Goal: Transaction & Acquisition: Purchase product/service

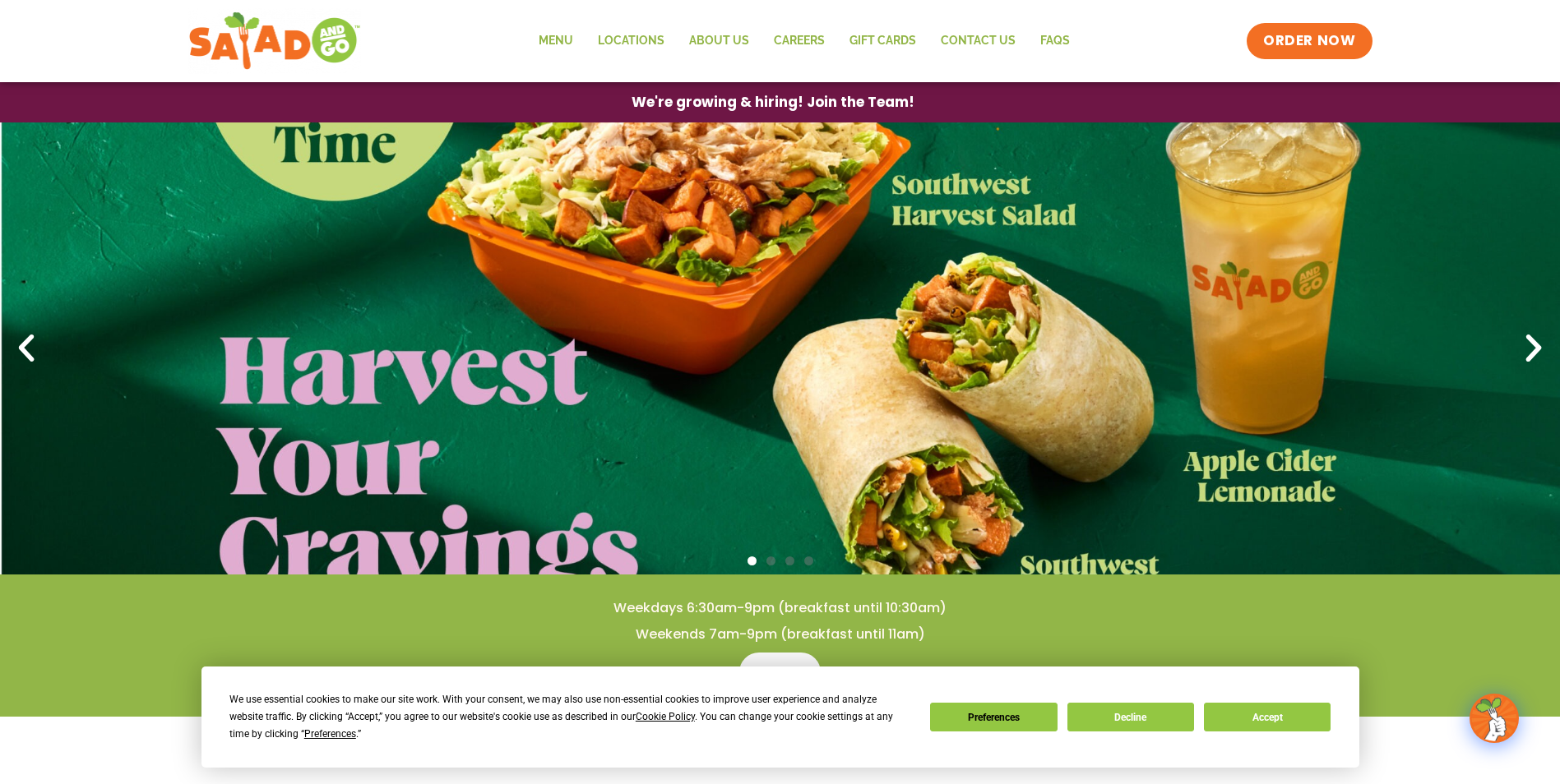
click at [1533, 343] on icon "Next slide" at bounding box center [1533, 348] width 36 height 36
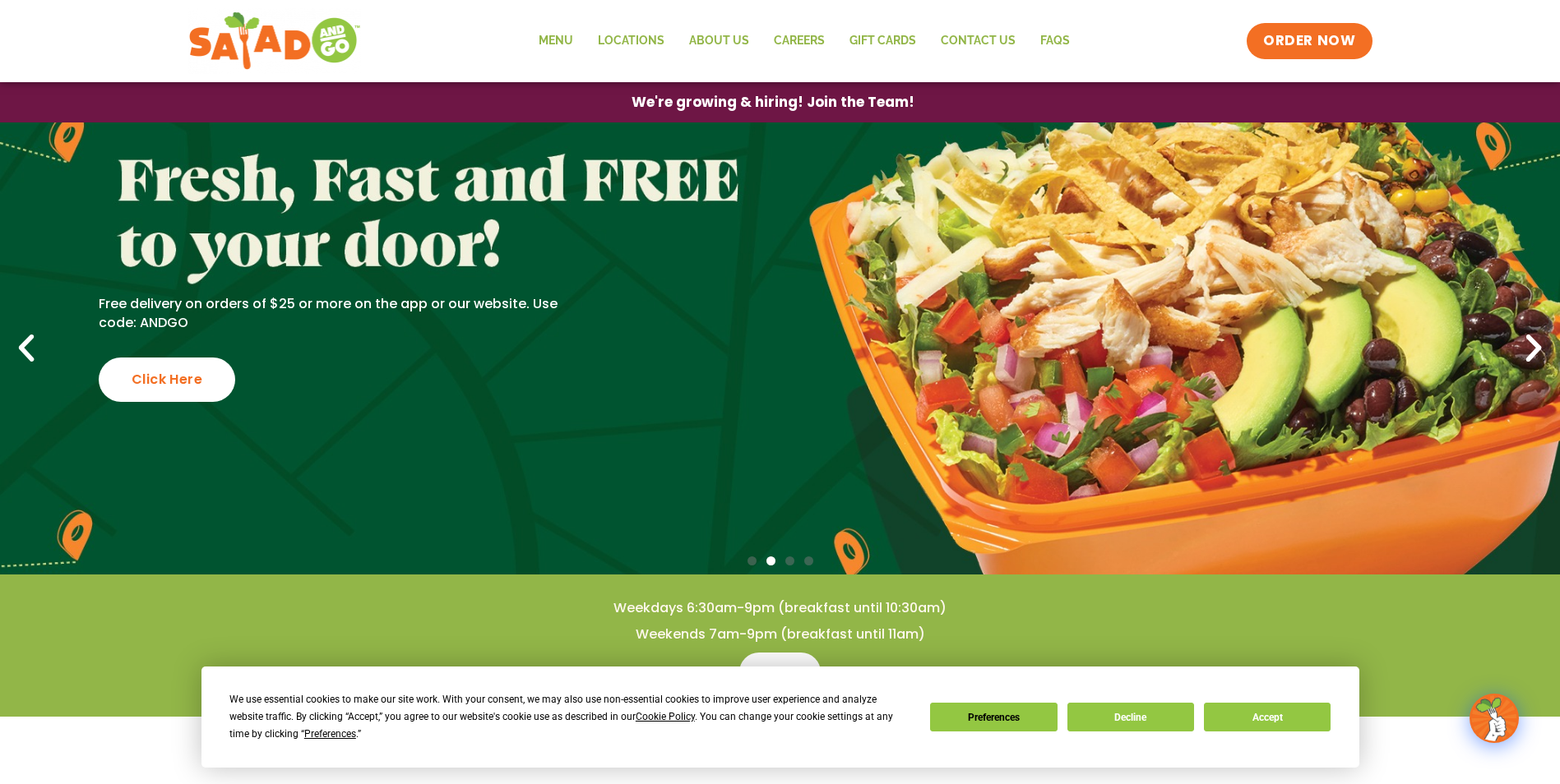
click at [25, 348] on icon "Previous slide" at bounding box center [26, 348] width 36 height 36
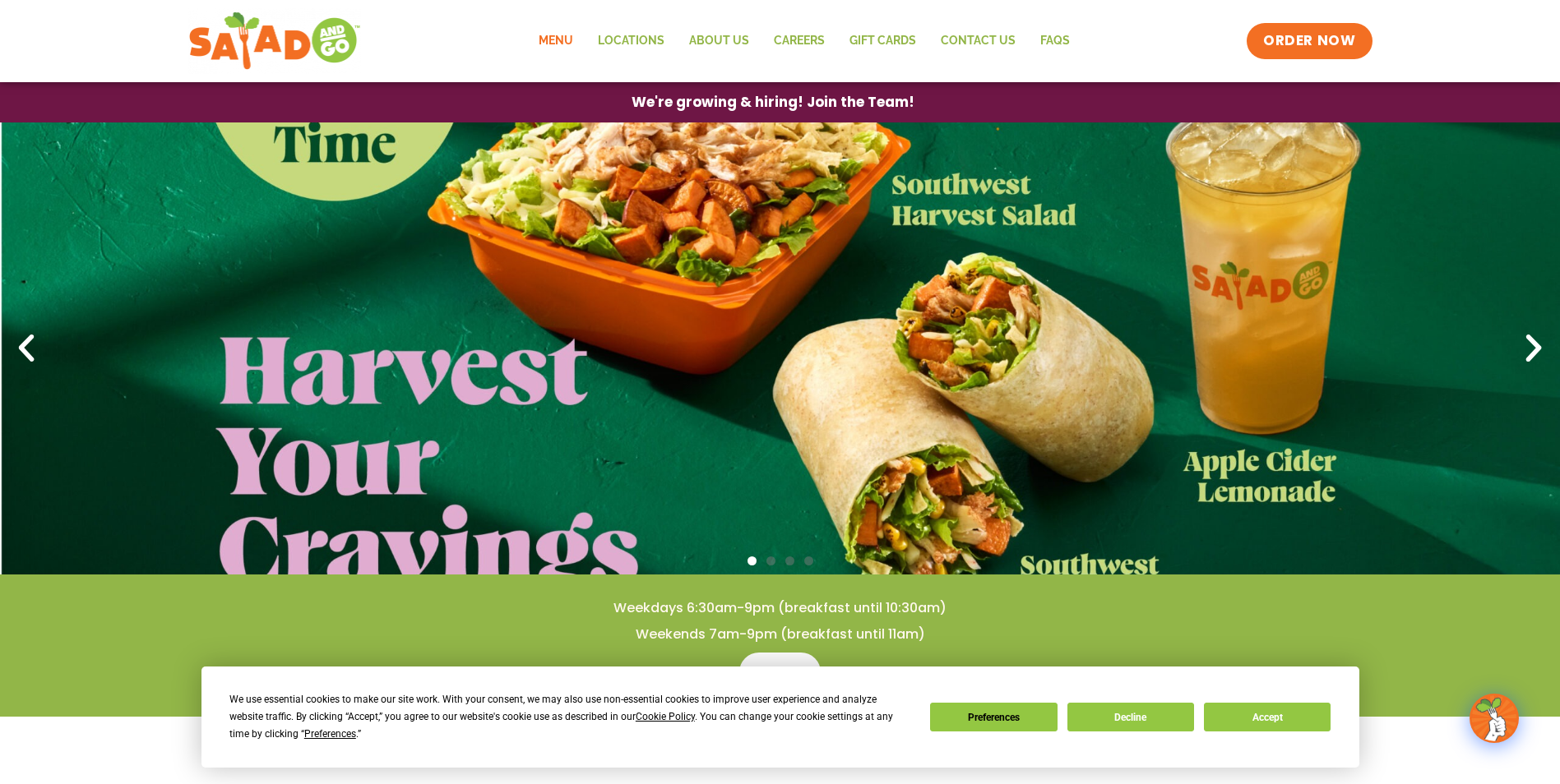
click at [541, 42] on link "Menu" at bounding box center [555, 42] width 59 height 38
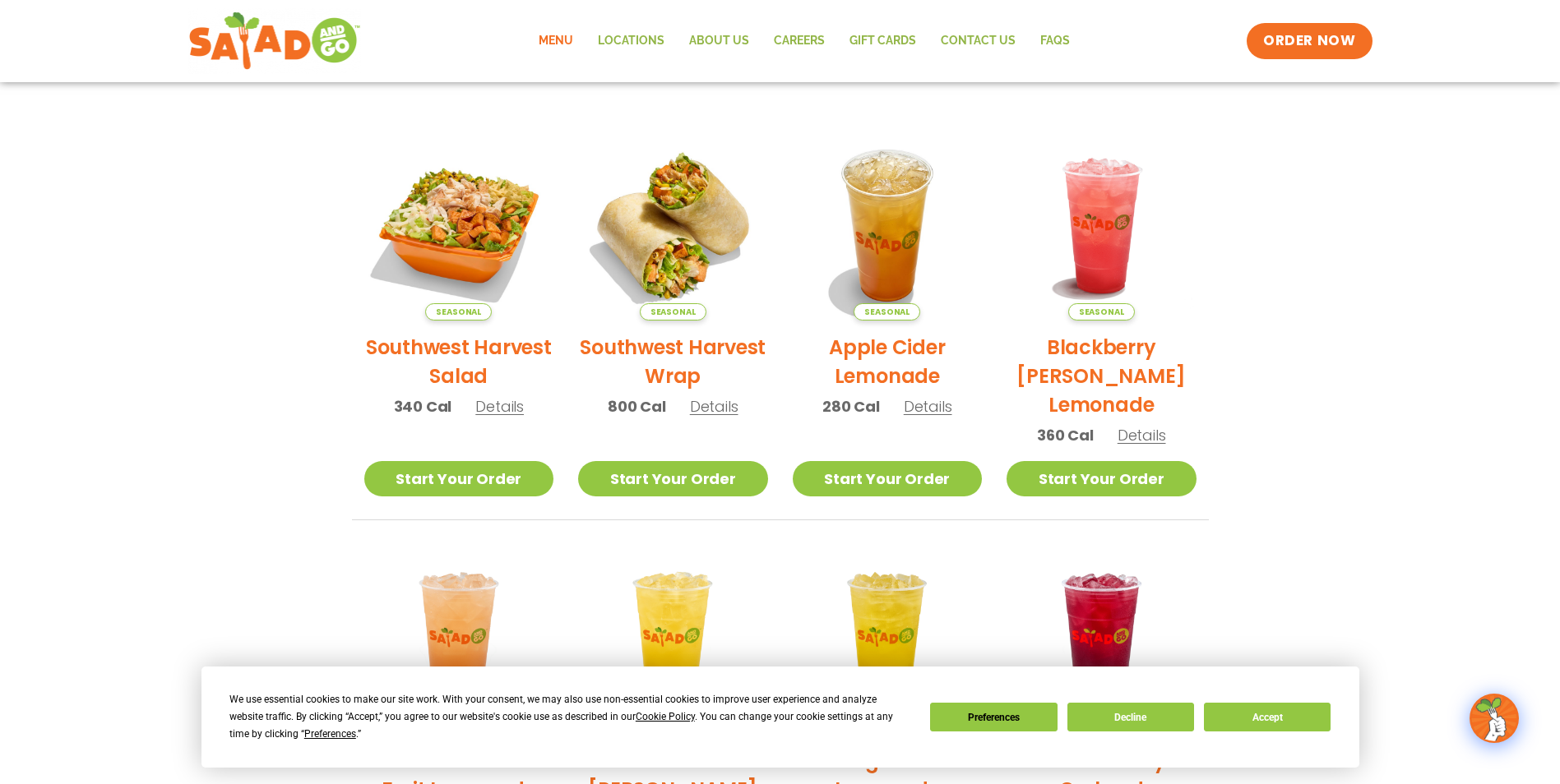
scroll to position [411, 0]
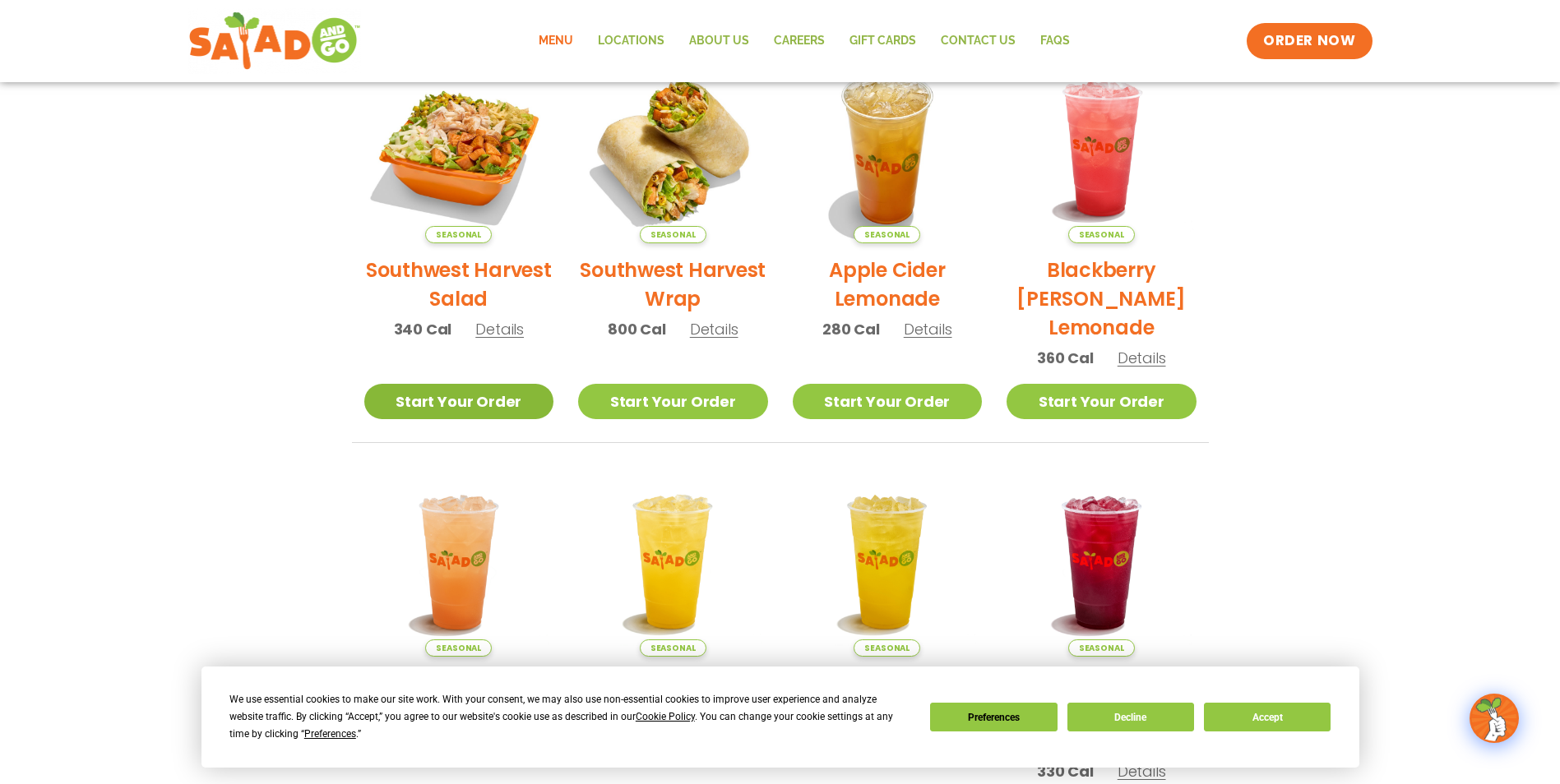
click at [484, 402] on link "Start Your Order" at bounding box center [459, 401] width 190 height 35
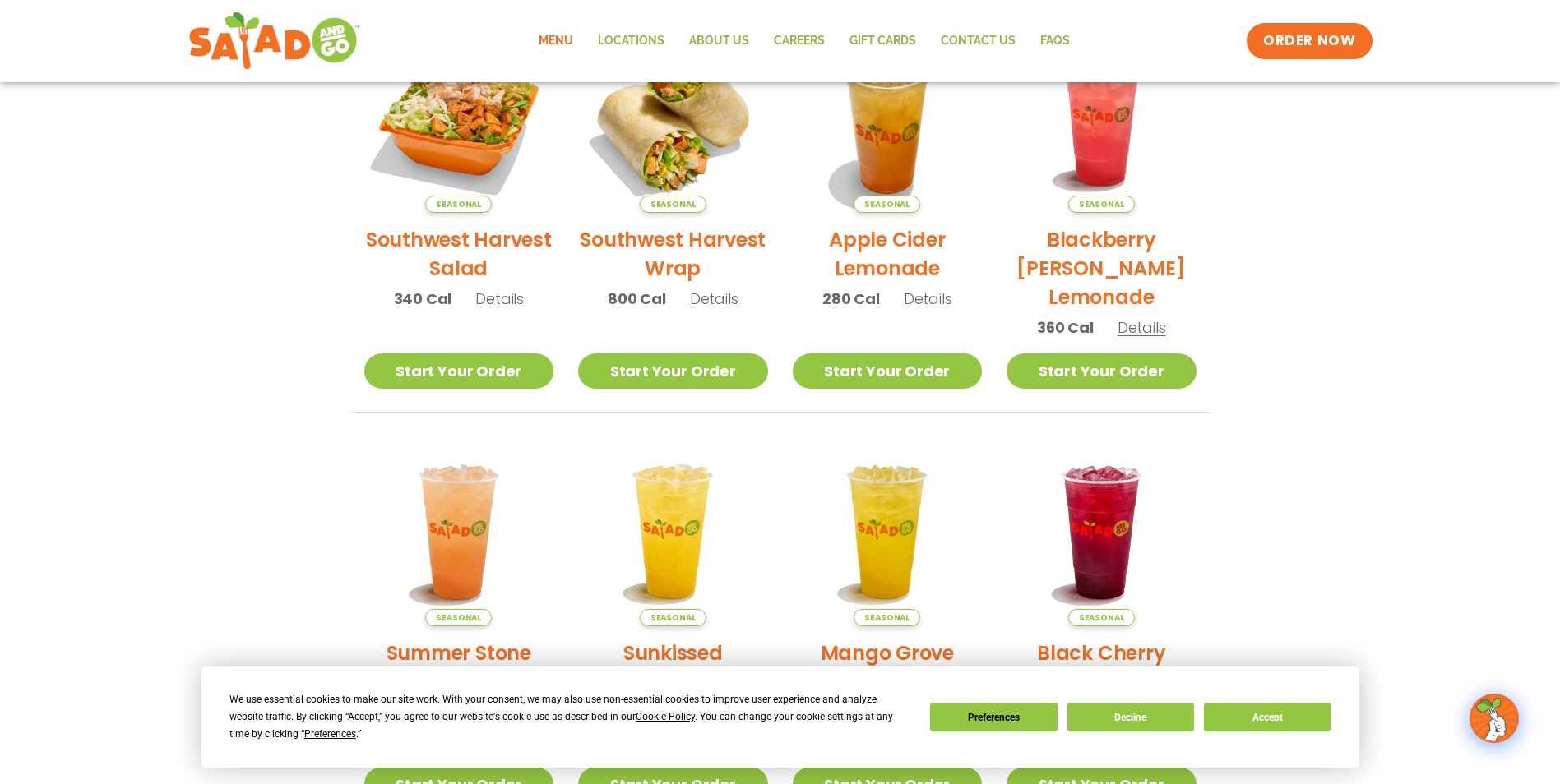
scroll to position [329, 0]
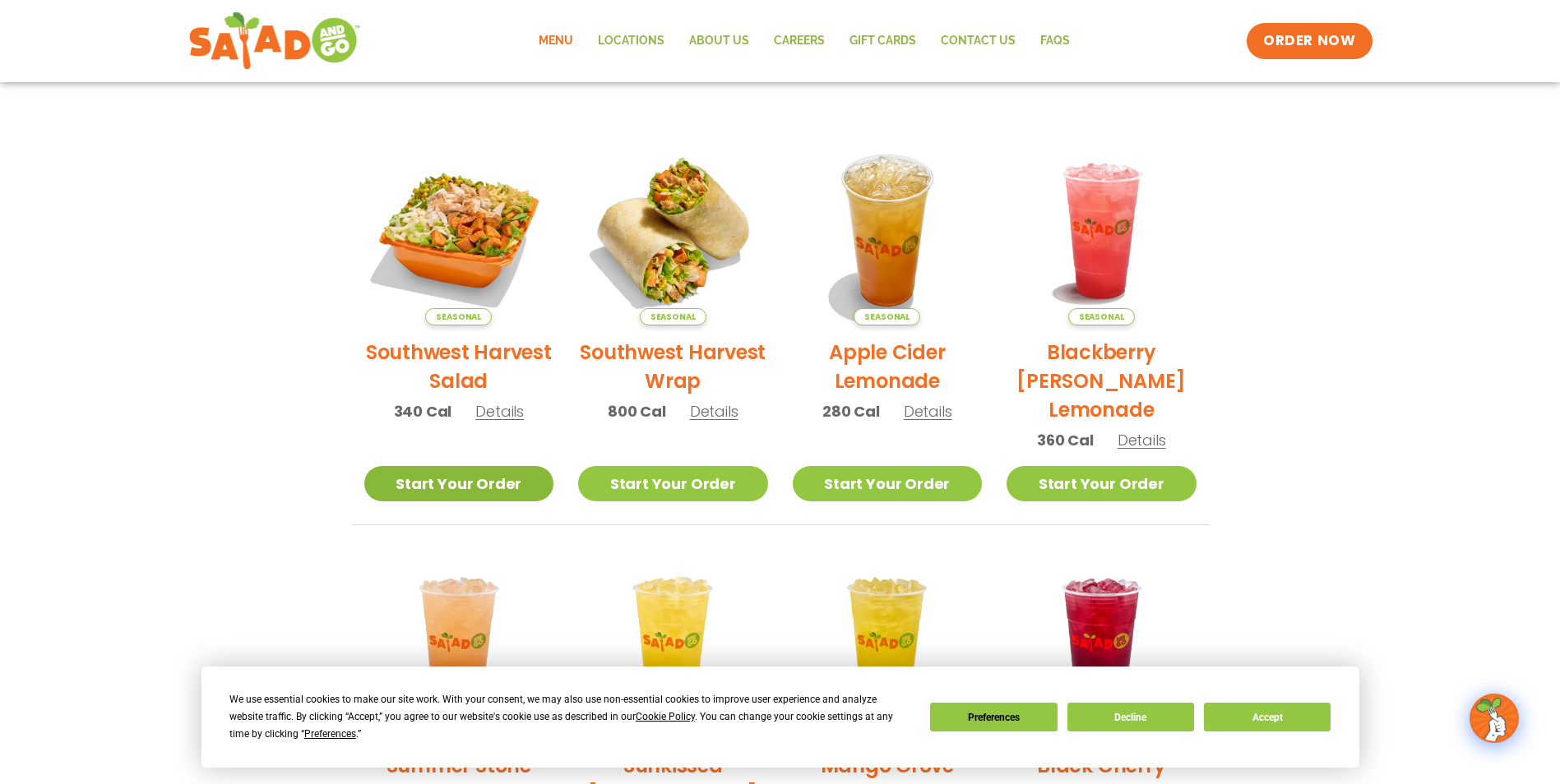
click at [476, 478] on link "Start Your Order" at bounding box center [459, 483] width 190 height 35
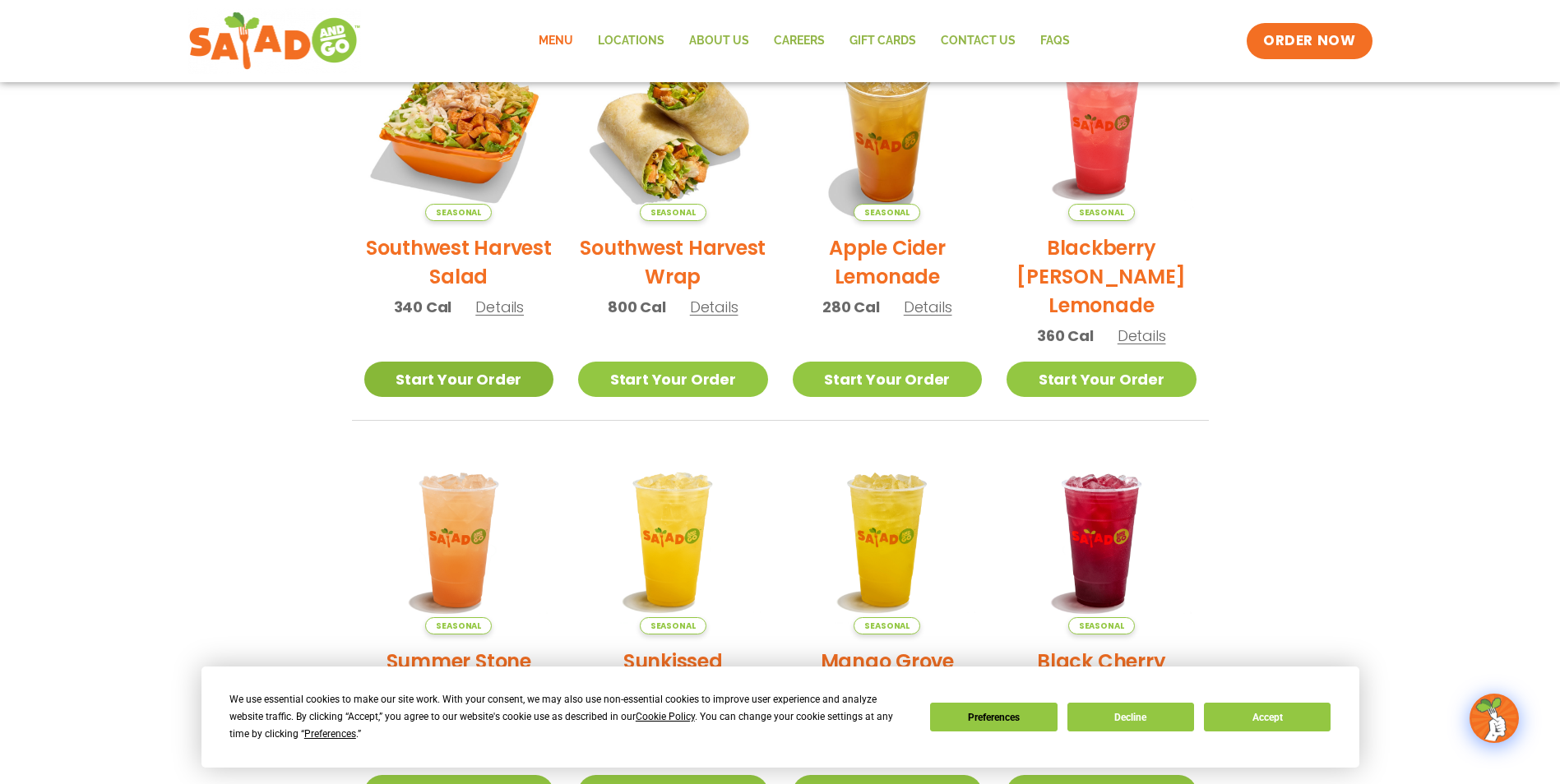
scroll to position [353, 0]
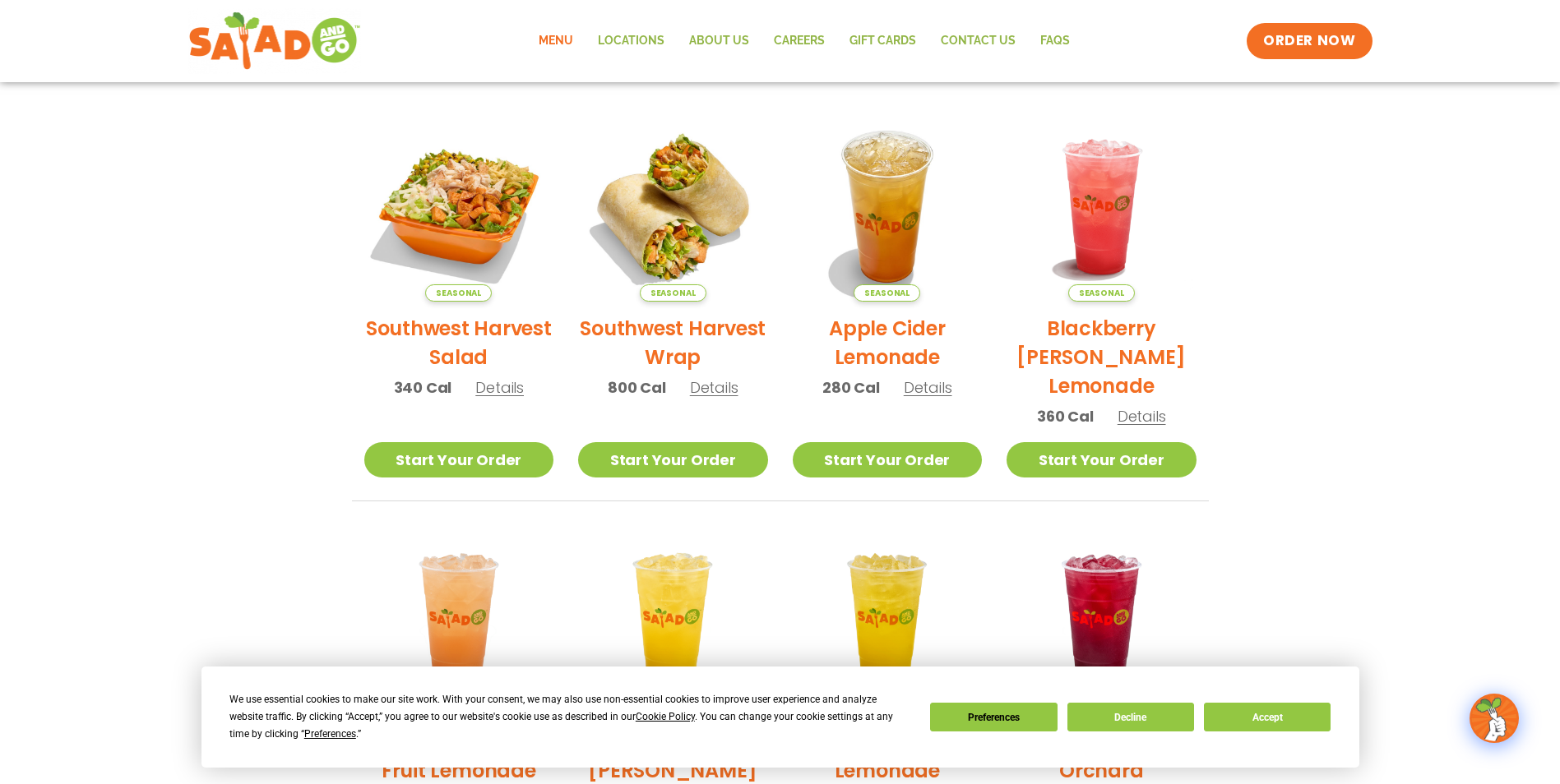
click at [493, 384] on span "Details" at bounding box center [499, 387] width 49 height 21
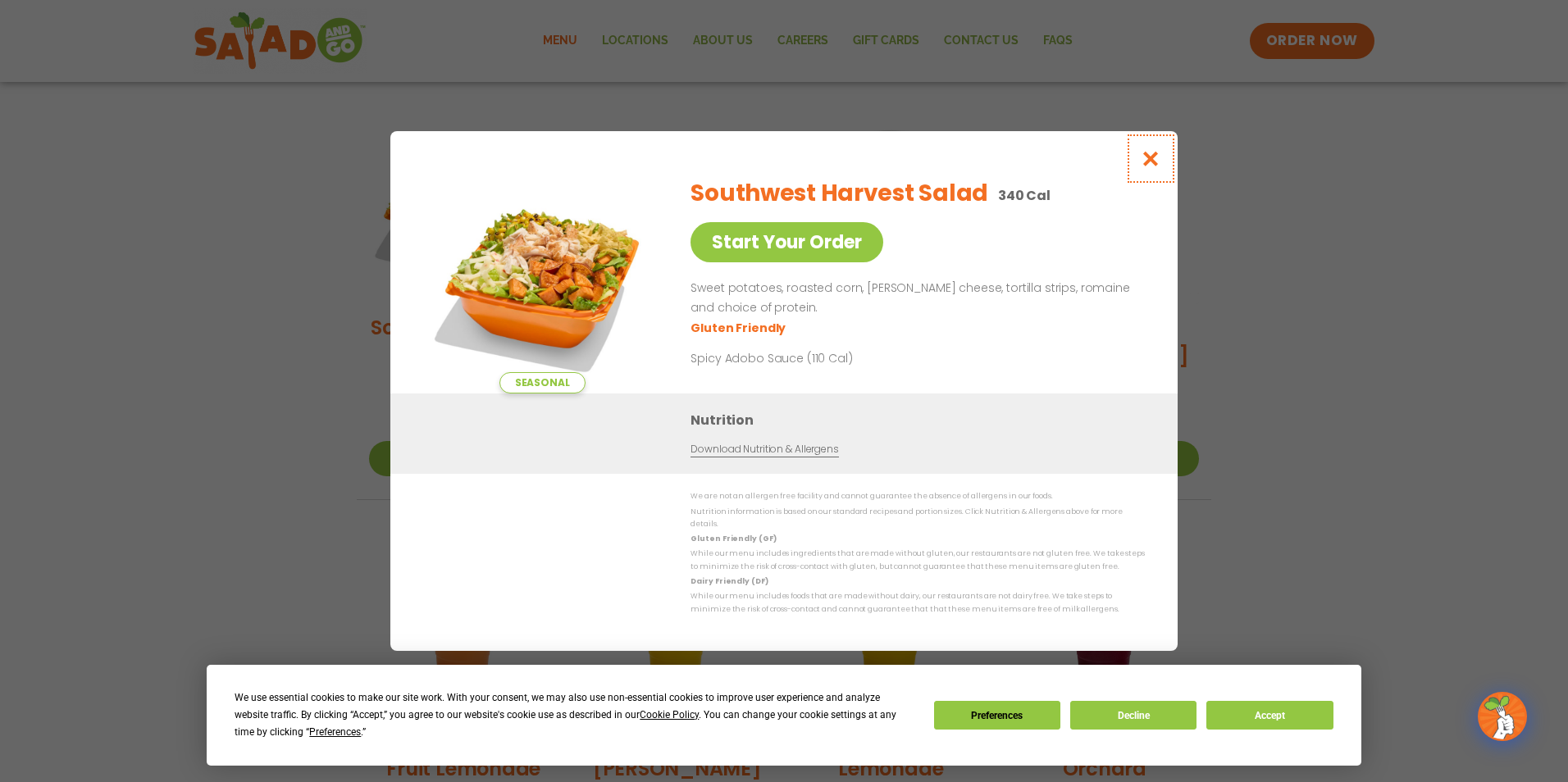
click at [1157, 158] on icon "Close modal" at bounding box center [1151, 158] width 21 height 17
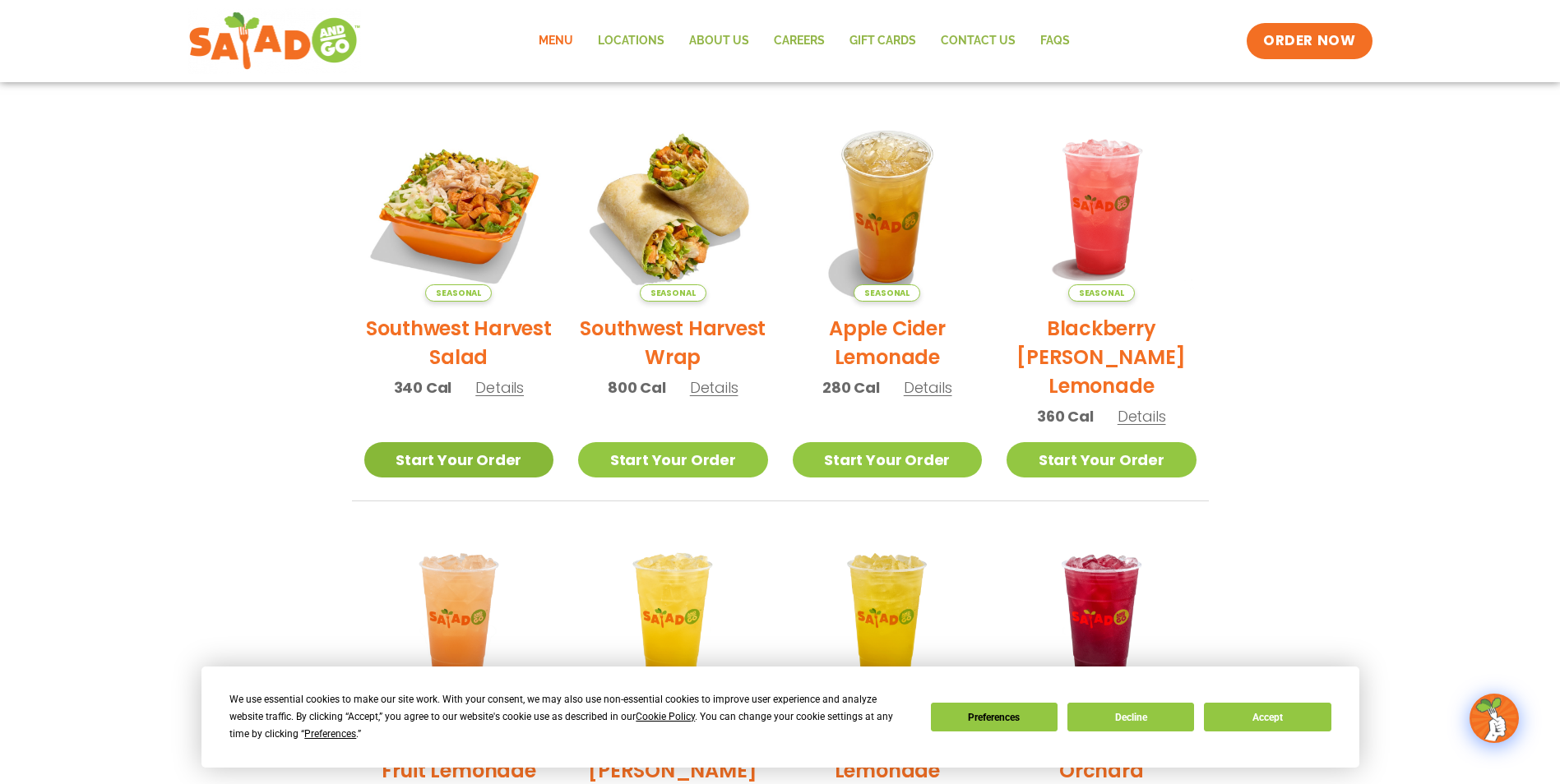
click at [468, 450] on link "Start Your Order" at bounding box center [459, 459] width 190 height 35
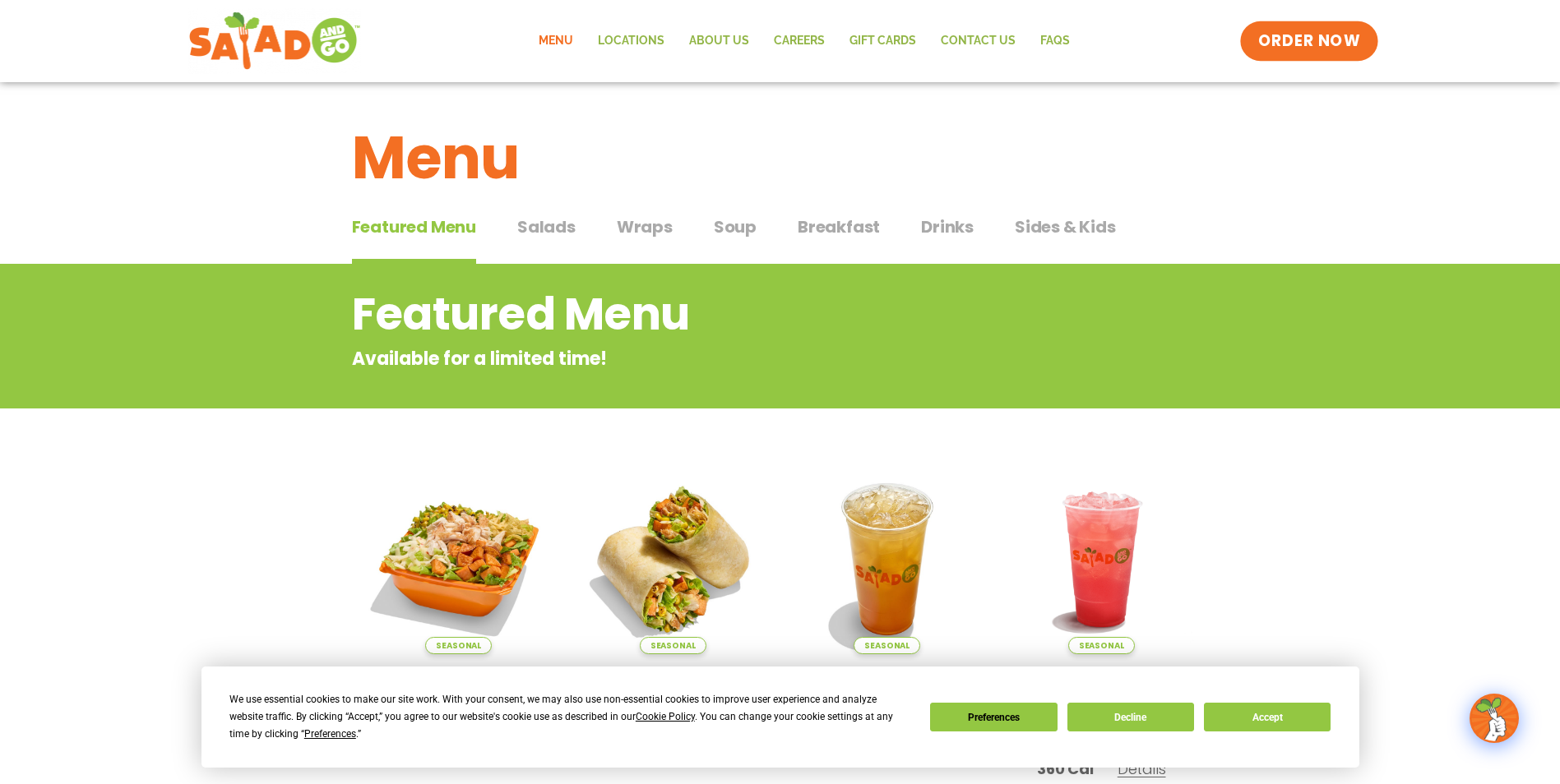
click at [1306, 38] on span "ORDER NOW" at bounding box center [1309, 42] width 102 height 22
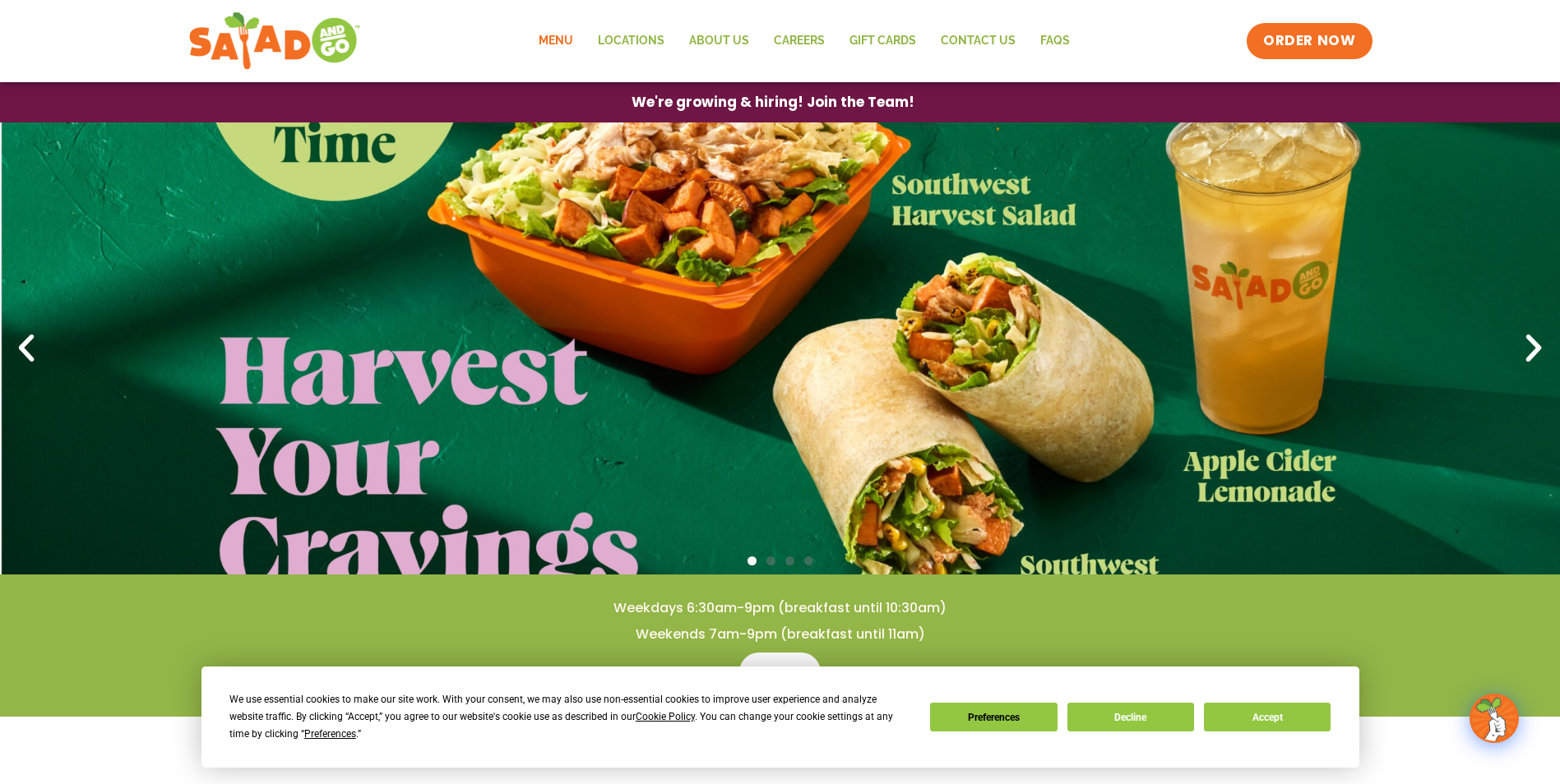
click at [573, 43] on link "Menu" at bounding box center [555, 42] width 59 height 38
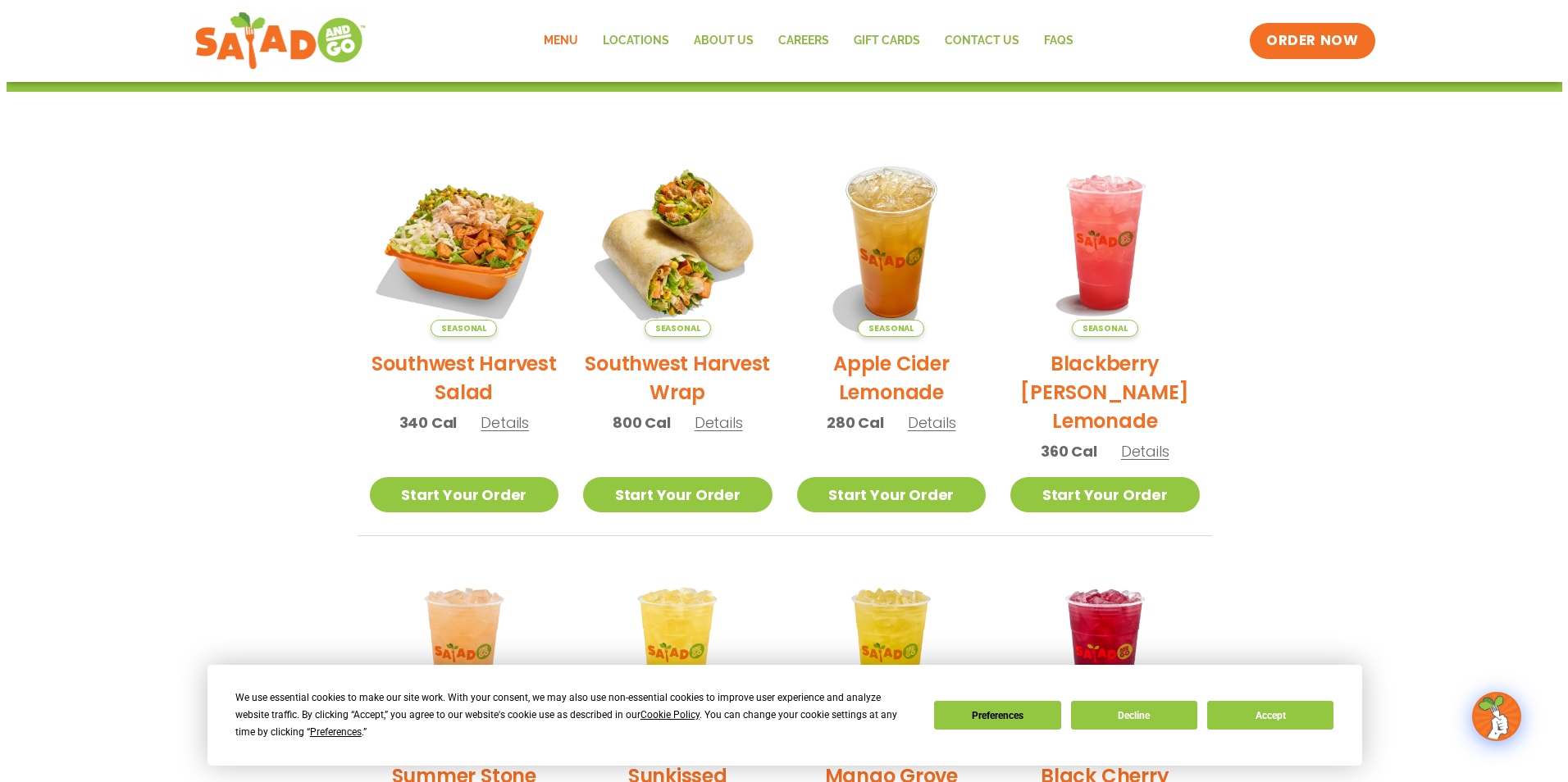
scroll to position [164, 0]
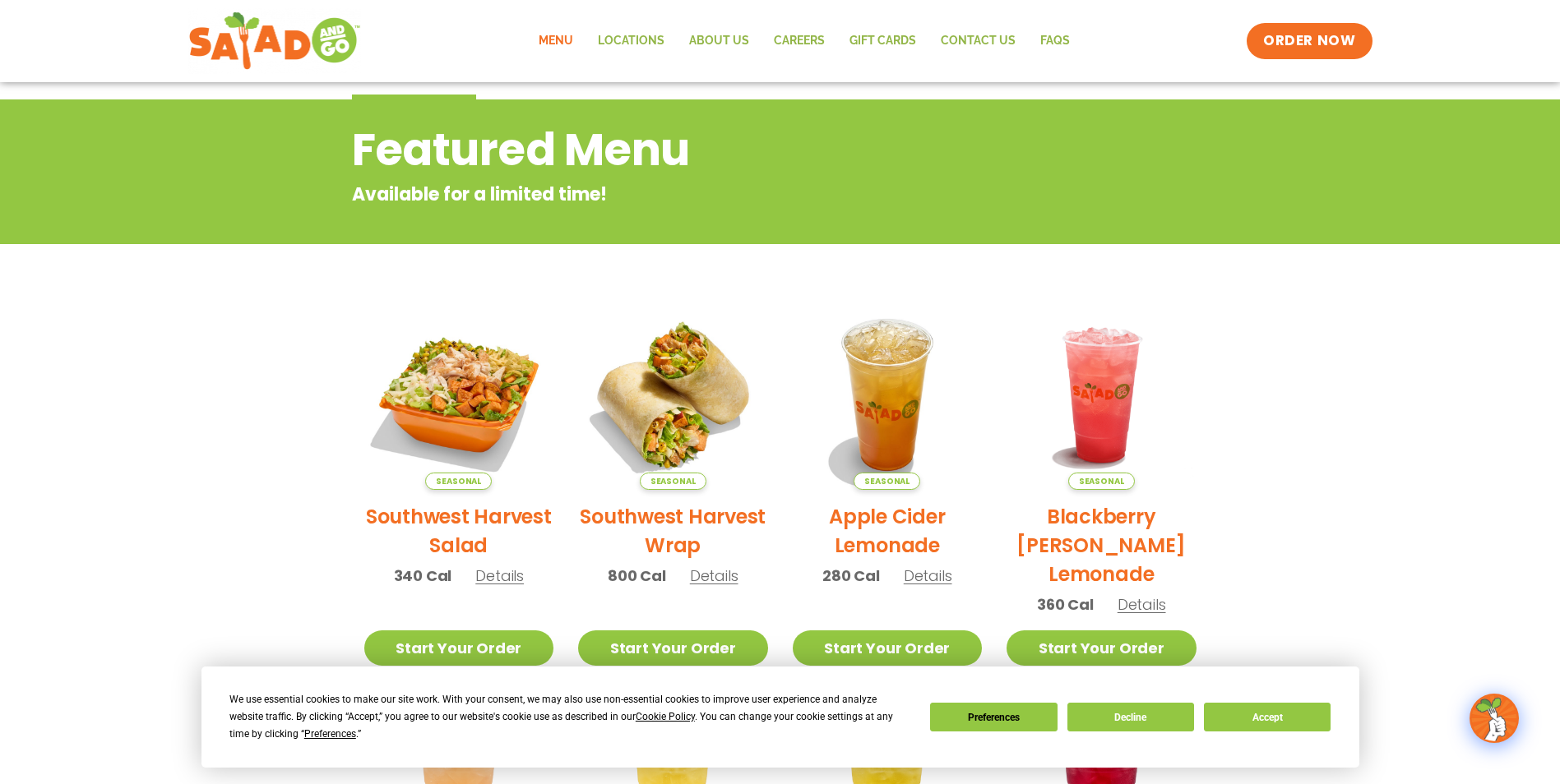
click at [716, 384] on img at bounding box center [673, 395] width 190 height 190
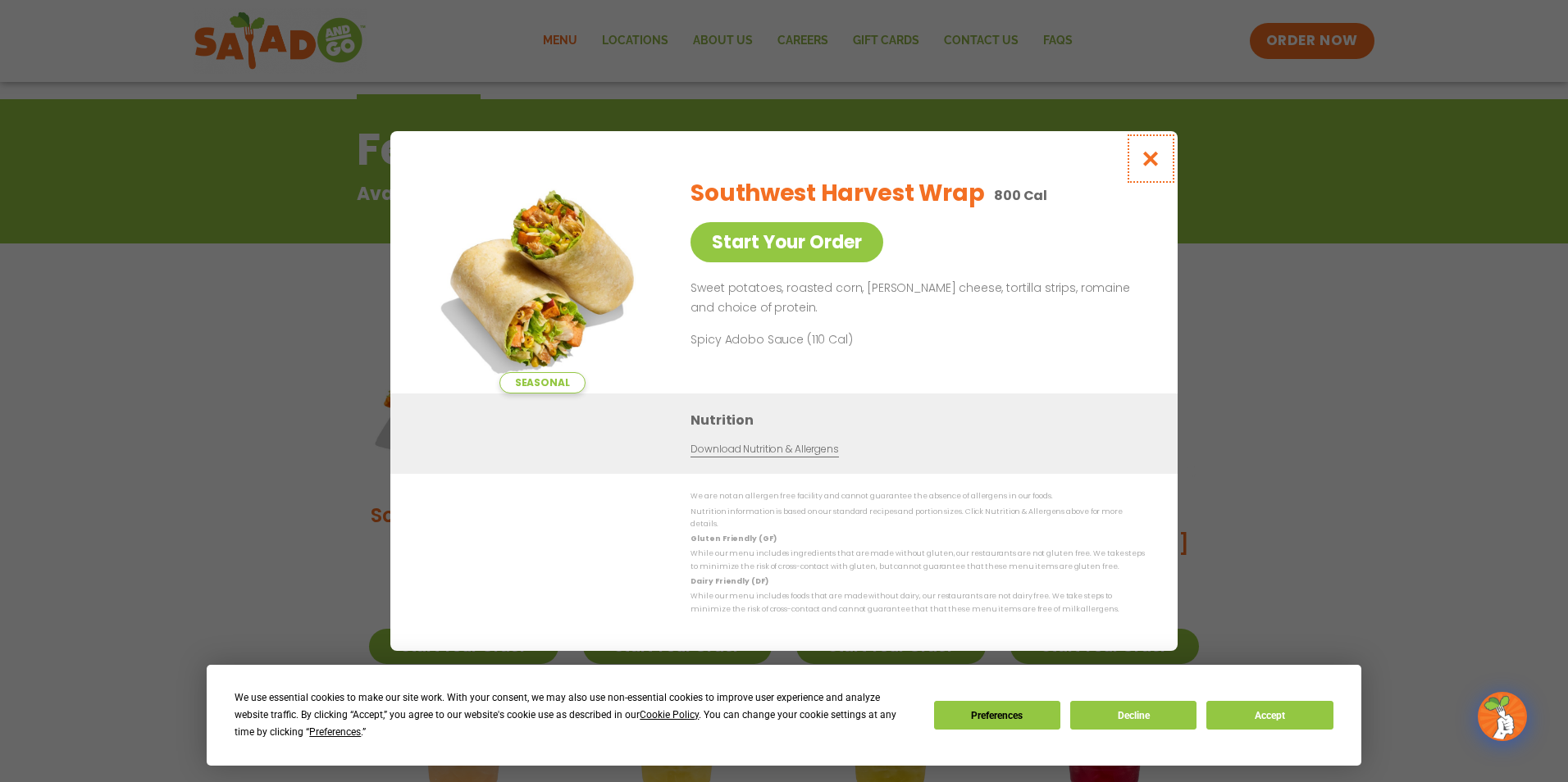
click at [1153, 165] on icon "Close modal" at bounding box center [1151, 158] width 21 height 17
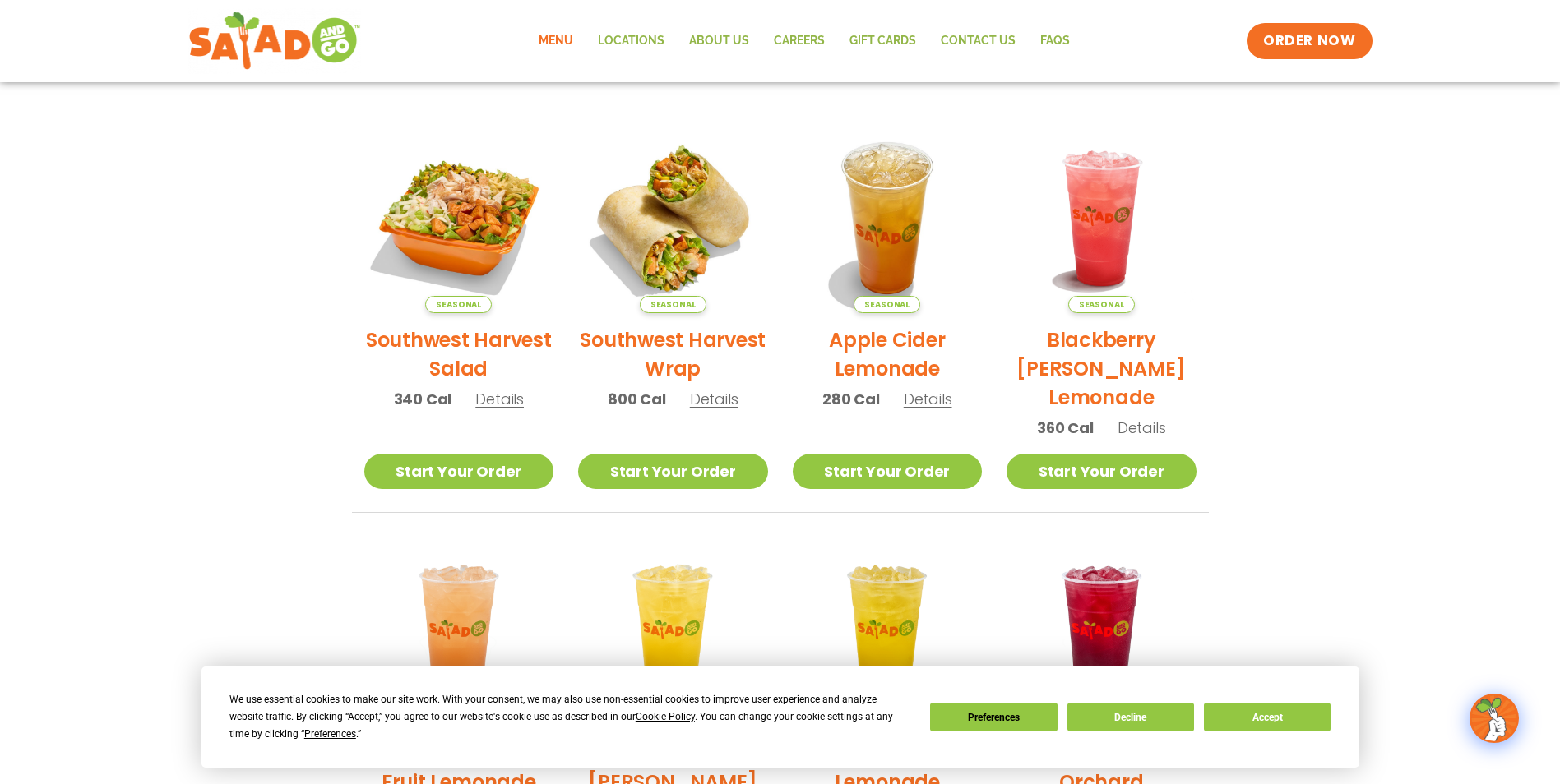
scroll to position [264, 0]
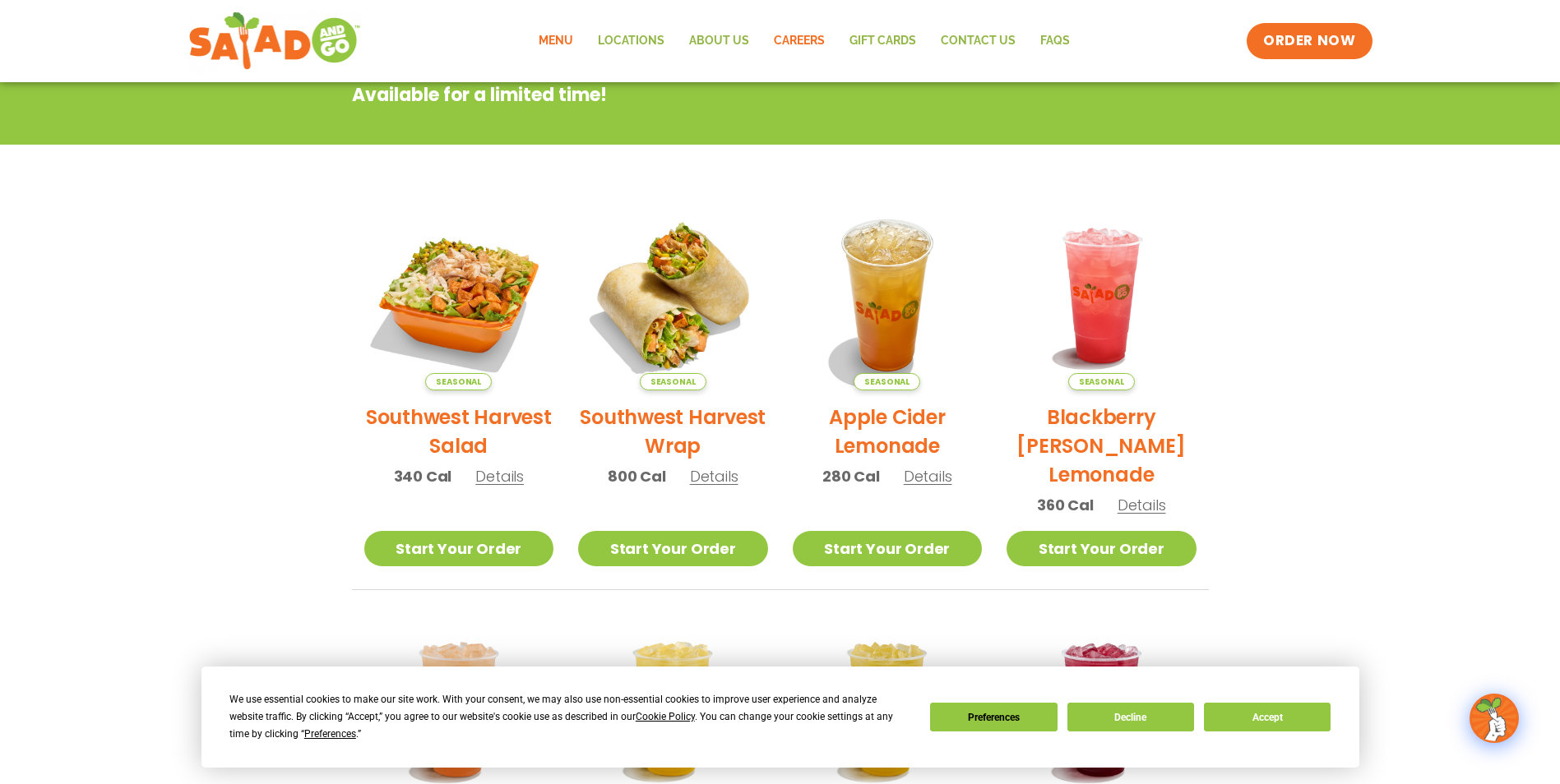
click at [827, 37] on link "Careers" at bounding box center [799, 42] width 76 height 38
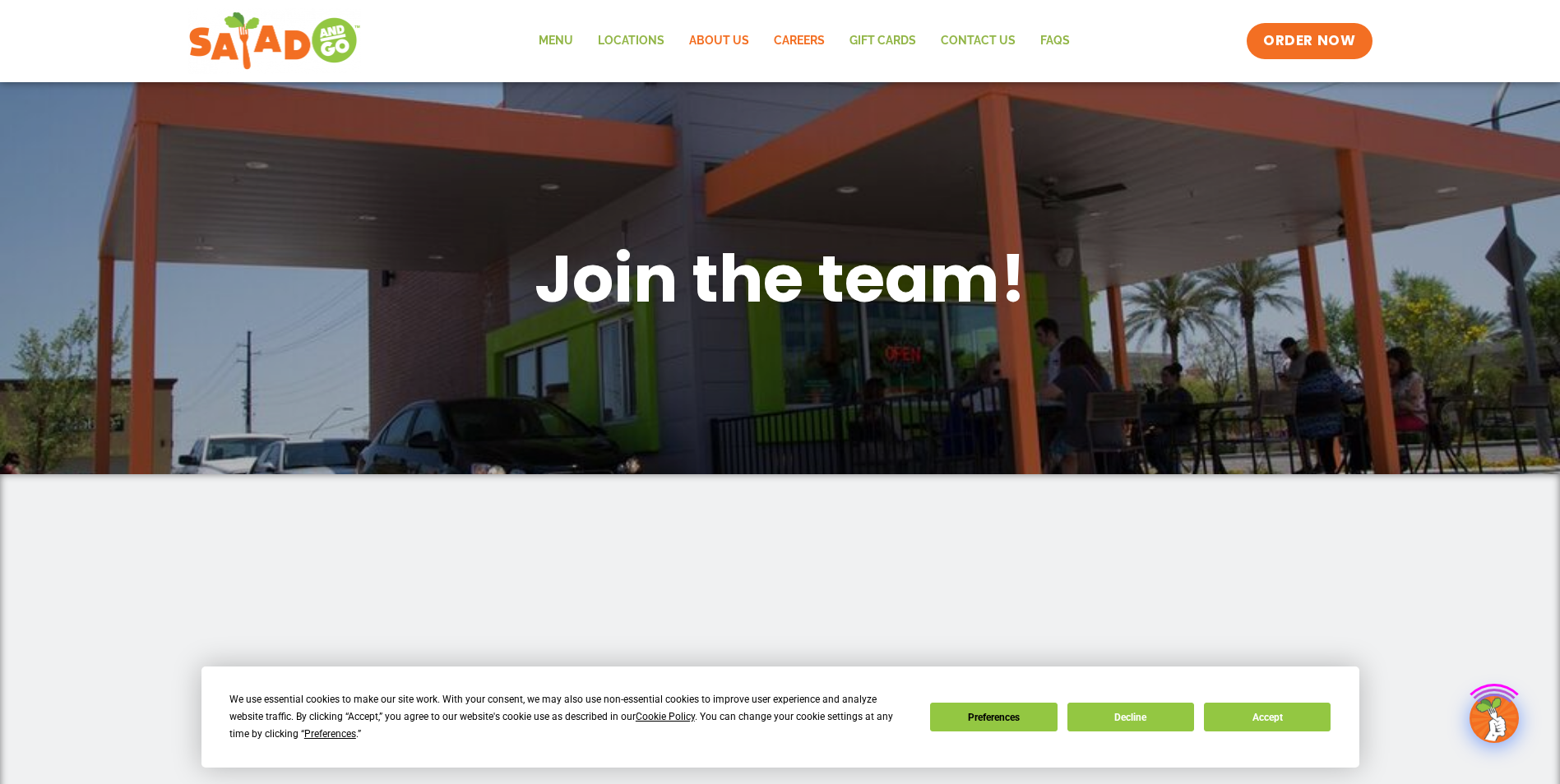
click at [700, 44] on link "About Us" at bounding box center [719, 42] width 85 height 38
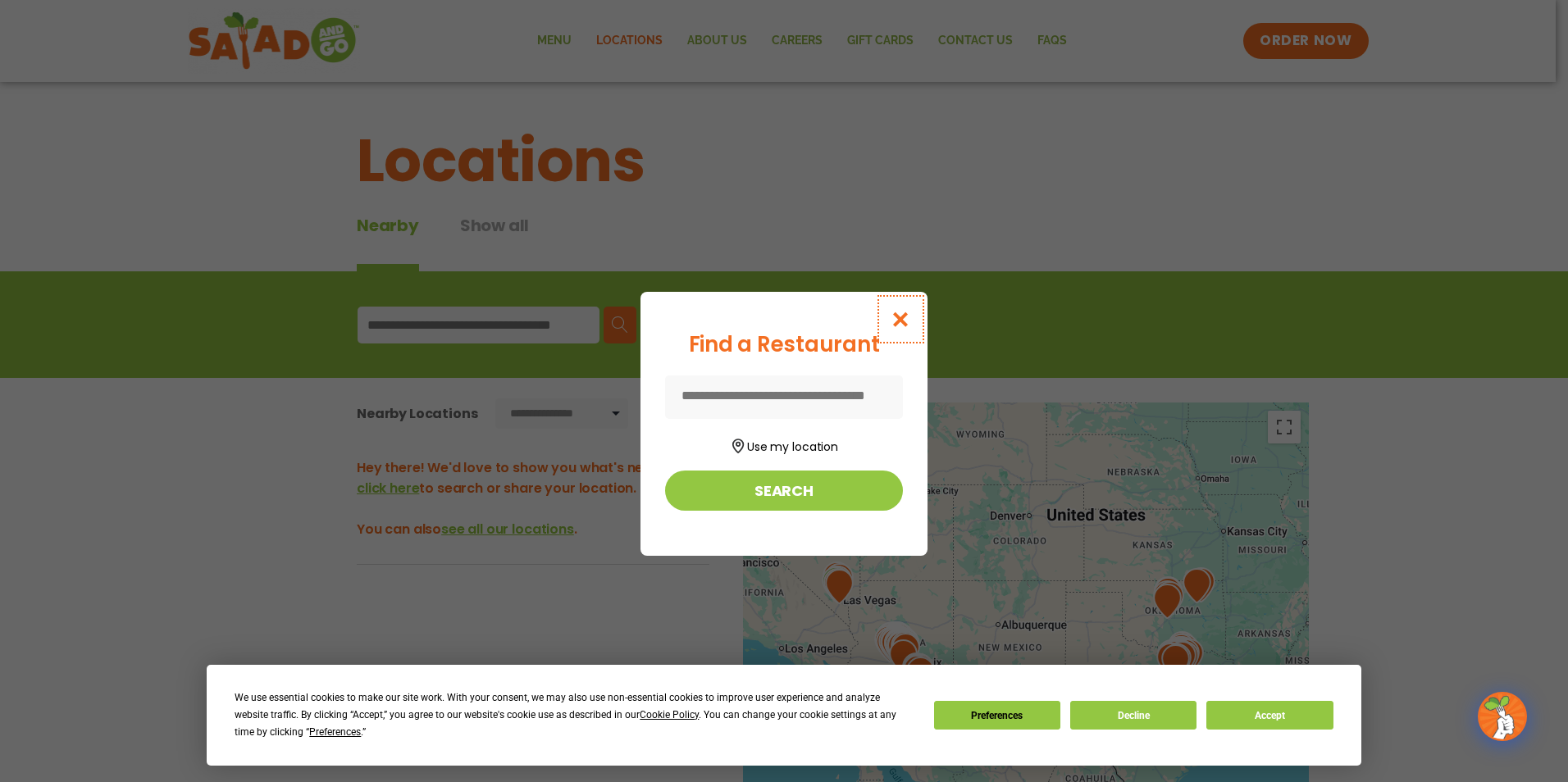
click at [909, 318] on icon "Close modal" at bounding box center [900, 319] width 21 height 17
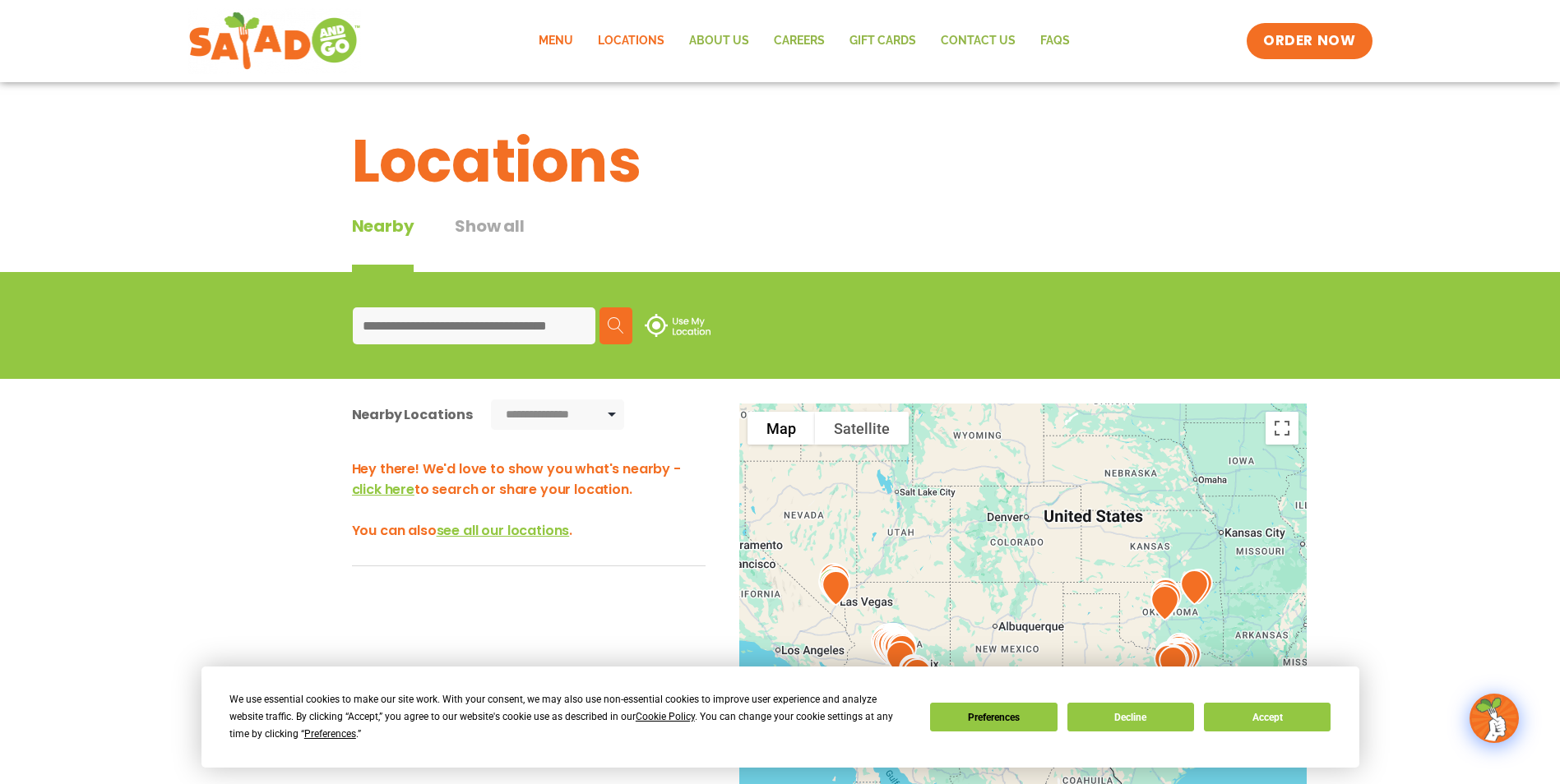
click at [573, 43] on link "Menu" at bounding box center [555, 42] width 59 height 38
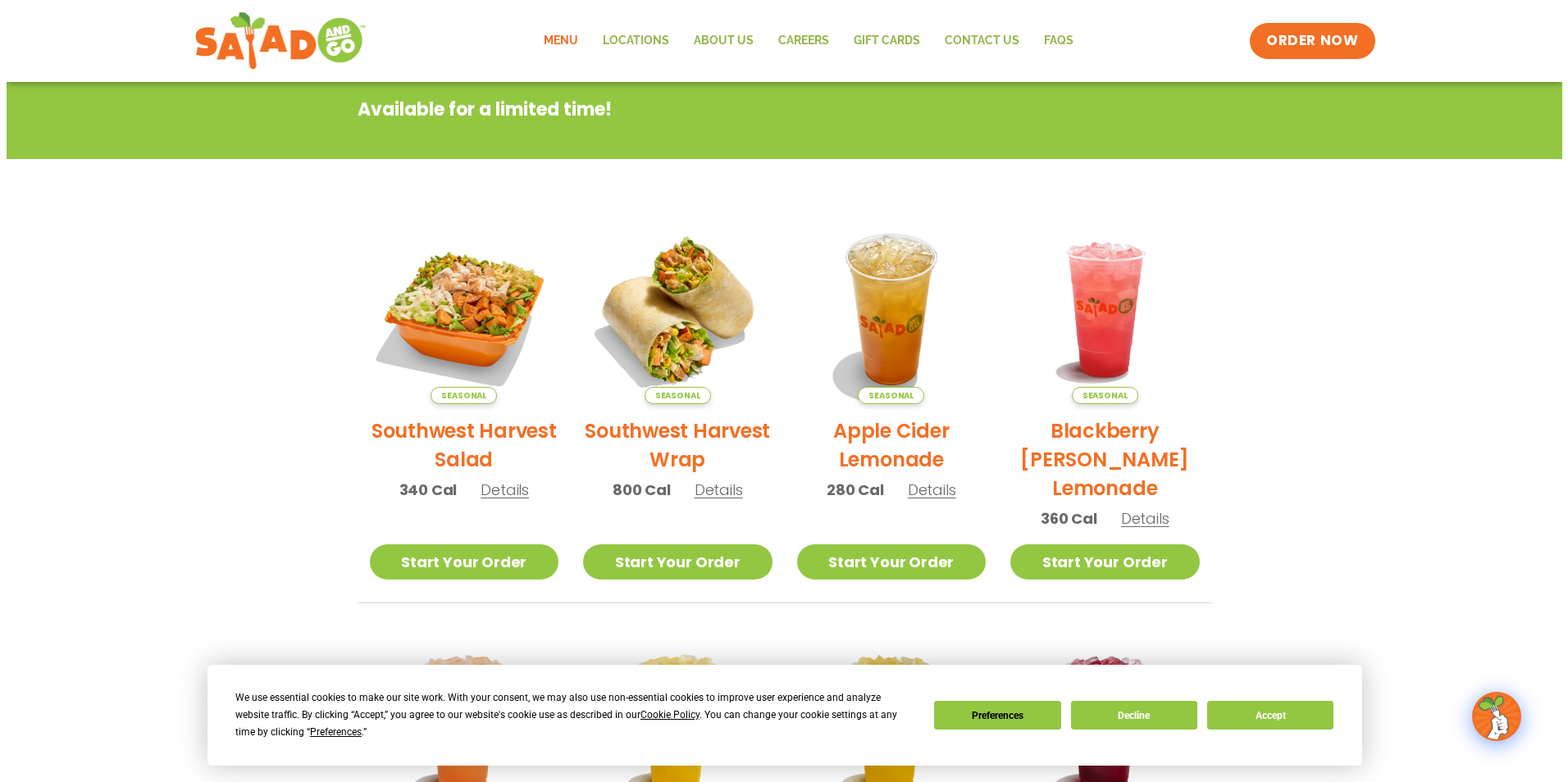
scroll to position [188, 0]
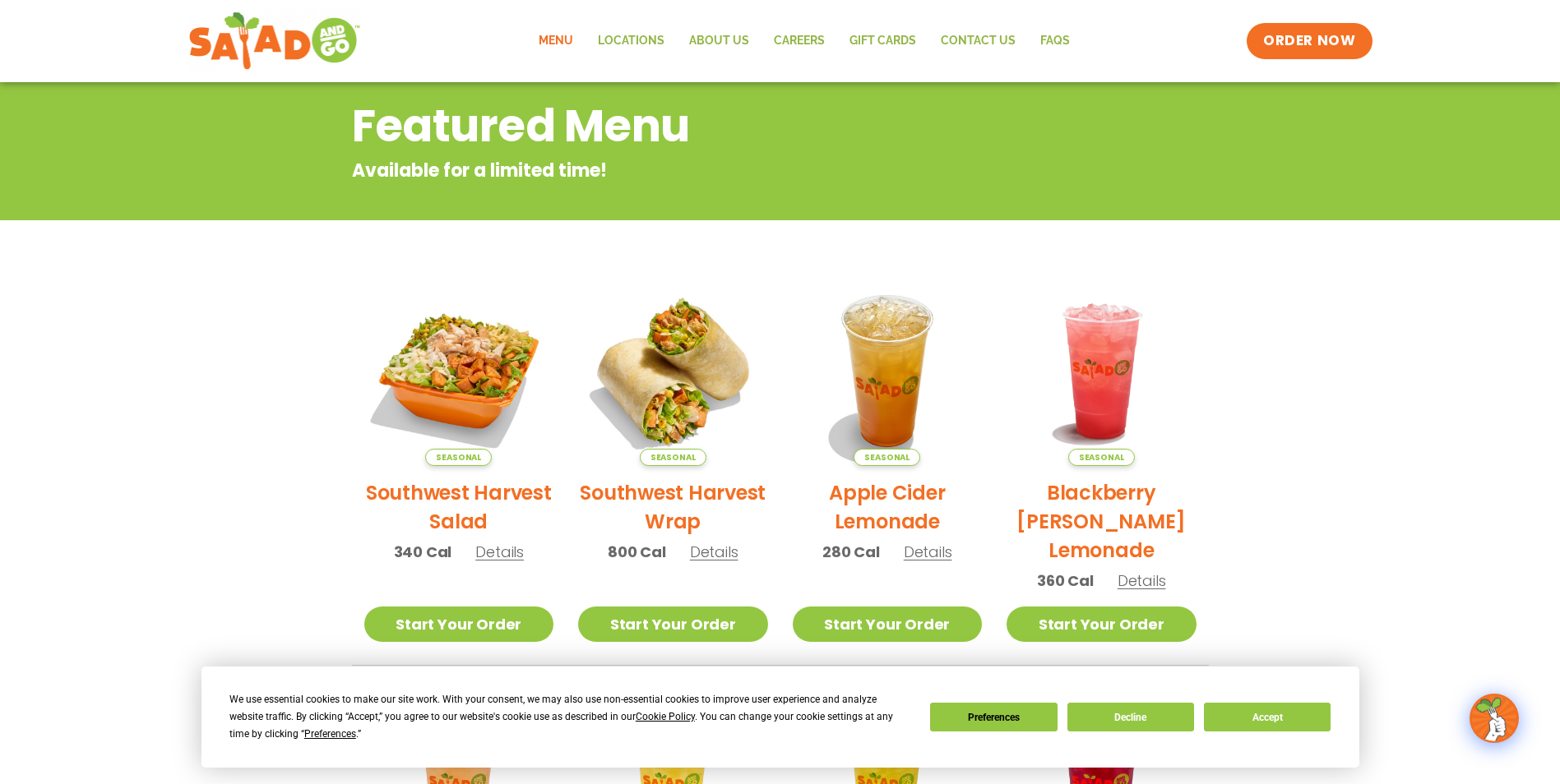
click at [712, 556] on span "Details" at bounding box center [714, 552] width 49 height 21
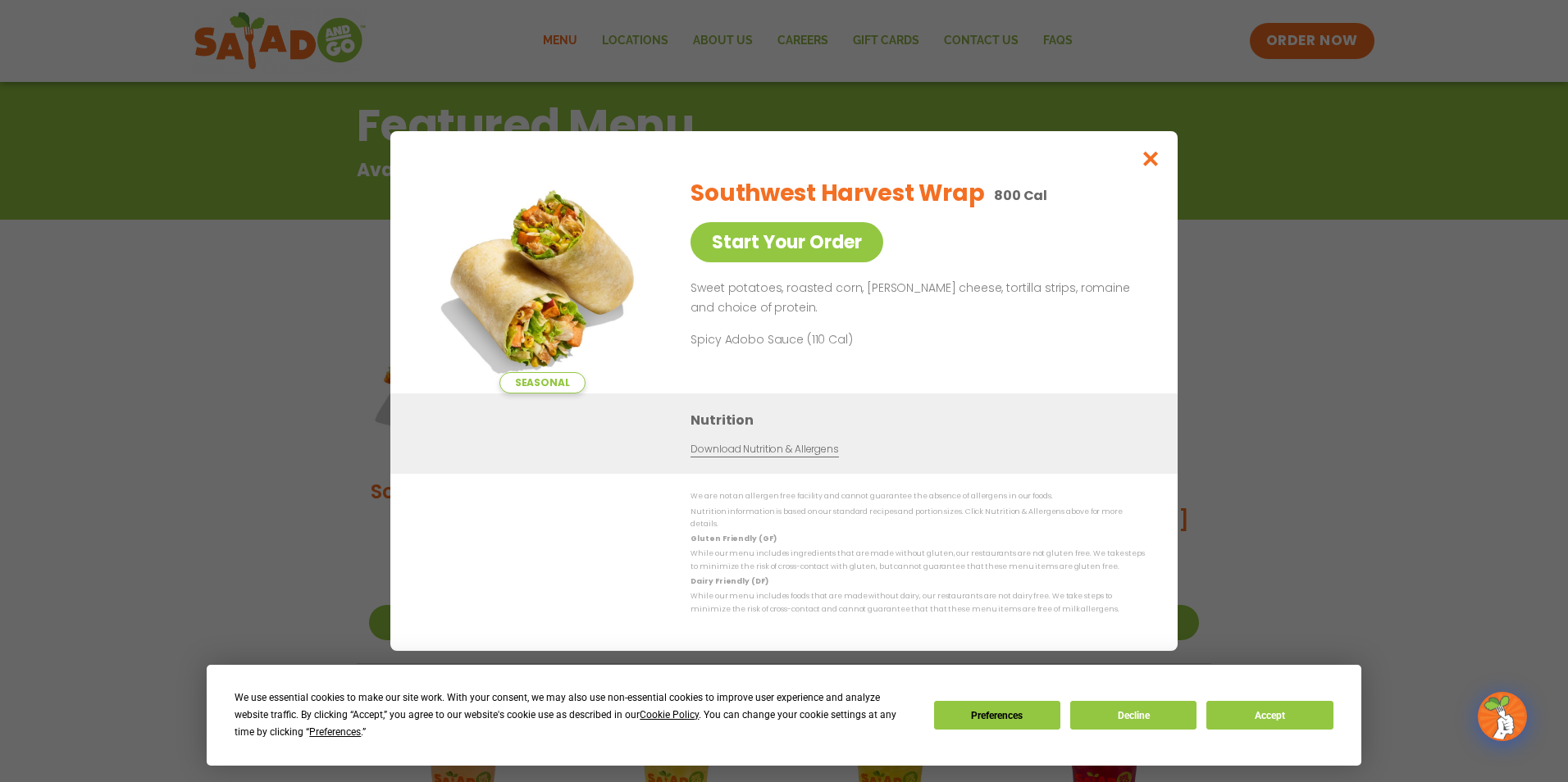
click at [571, 257] on img at bounding box center [542, 279] width 230 height 230
drag, startPoint x: 546, startPoint y: 386, endPoint x: 604, endPoint y: 335, distance: 77.2
click at [546, 386] on span "Seasonal" at bounding box center [542, 383] width 86 height 22
click at [1155, 167] on icon "Close modal" at bounding box center [1151, 158] width 21 height 17
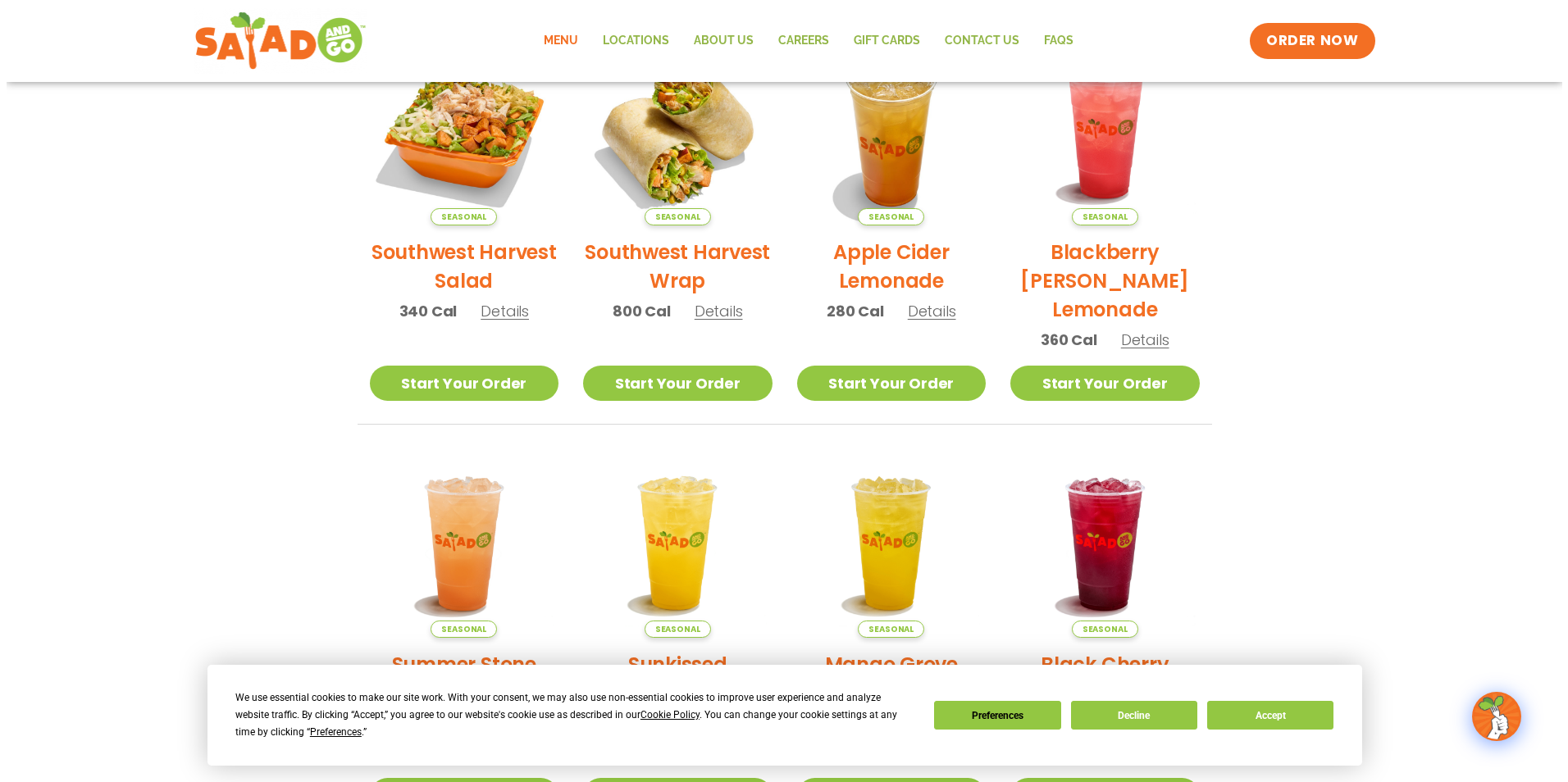
scroll to position [99, 0]
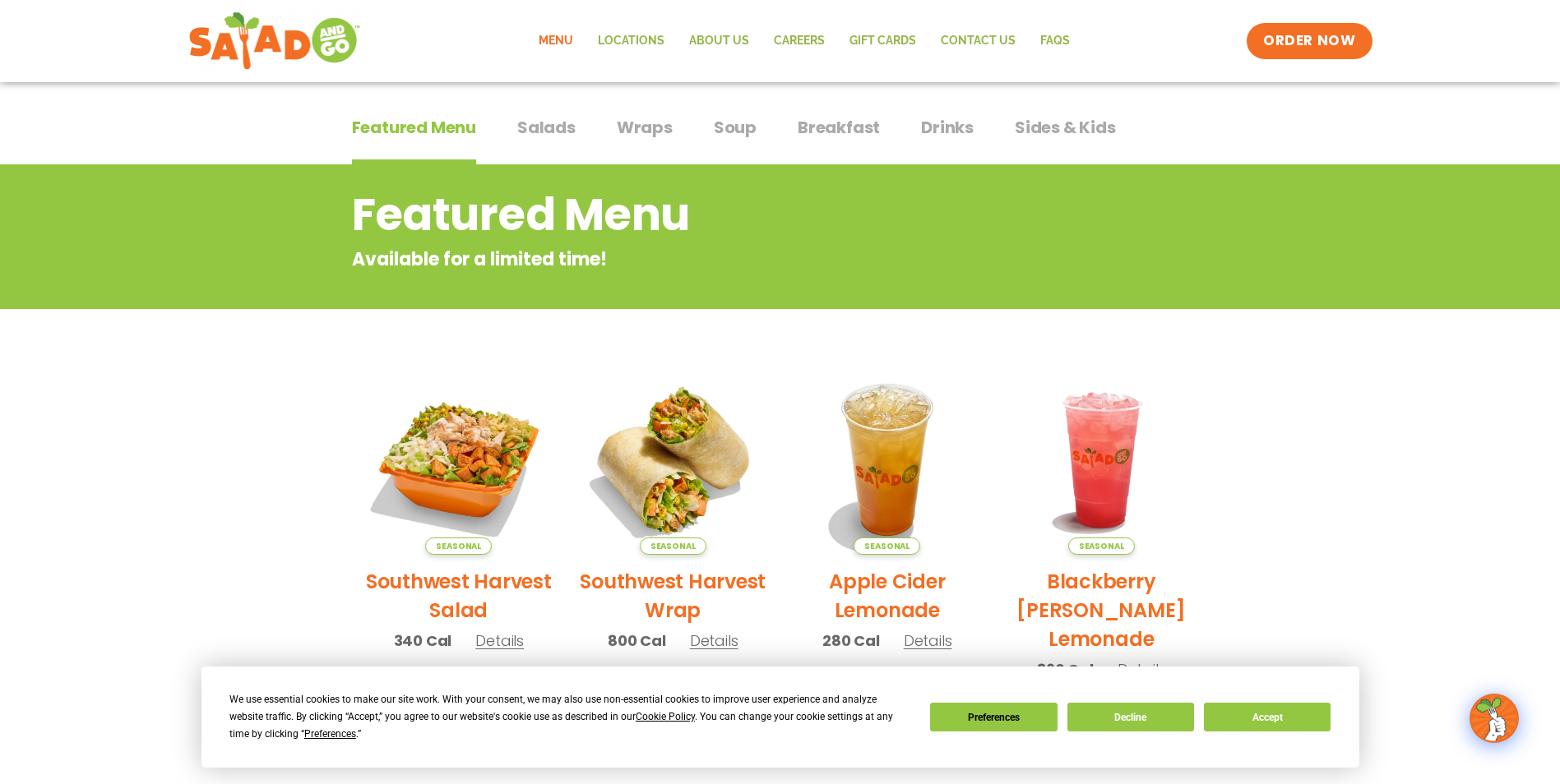
click at [682, 439] on img at bounding box center [673, 460] width 190 height 190
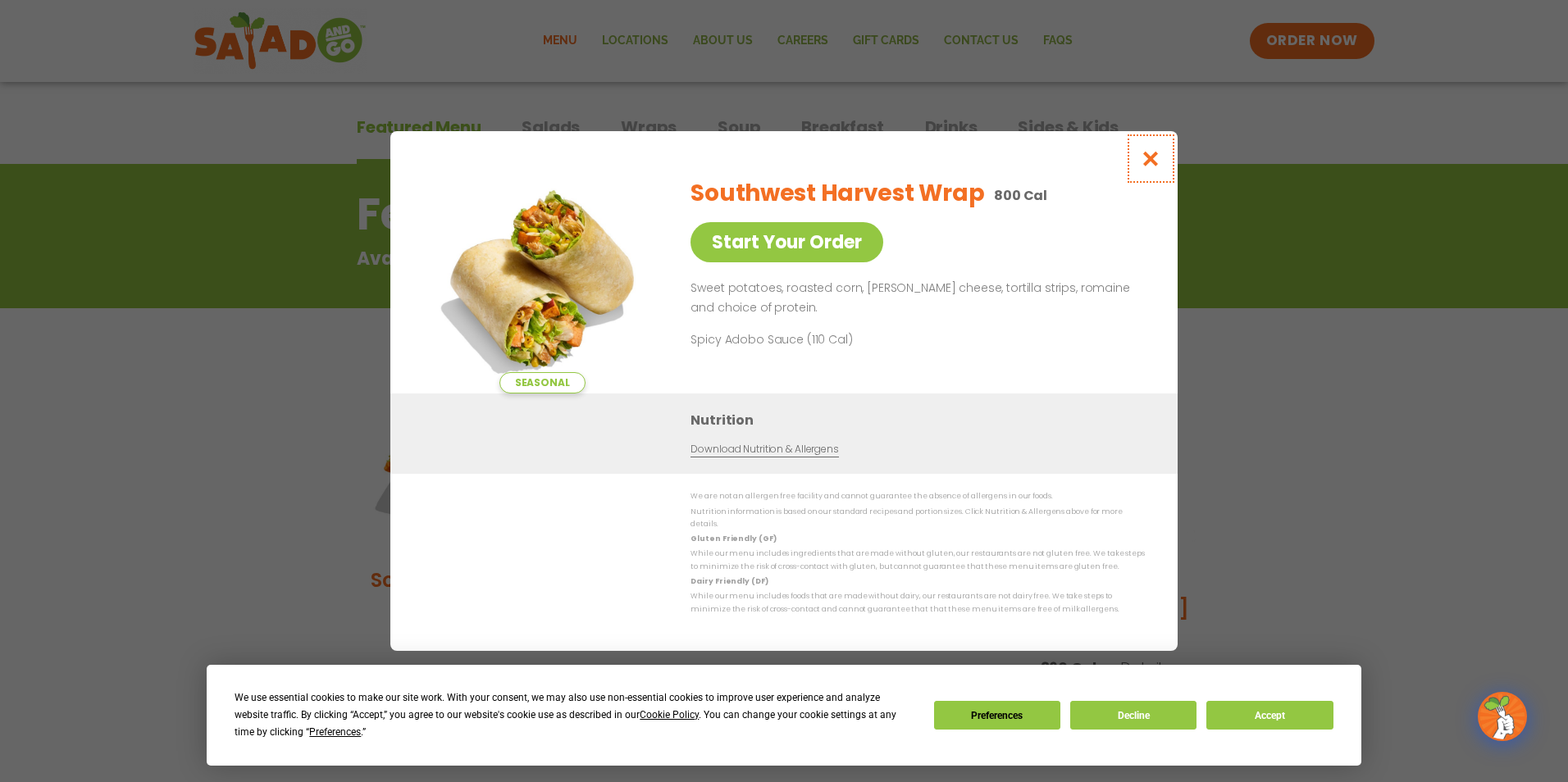
click at [1150, 166] on icon "Close modal" at bounding box center [1151, 158] width 21 height 17
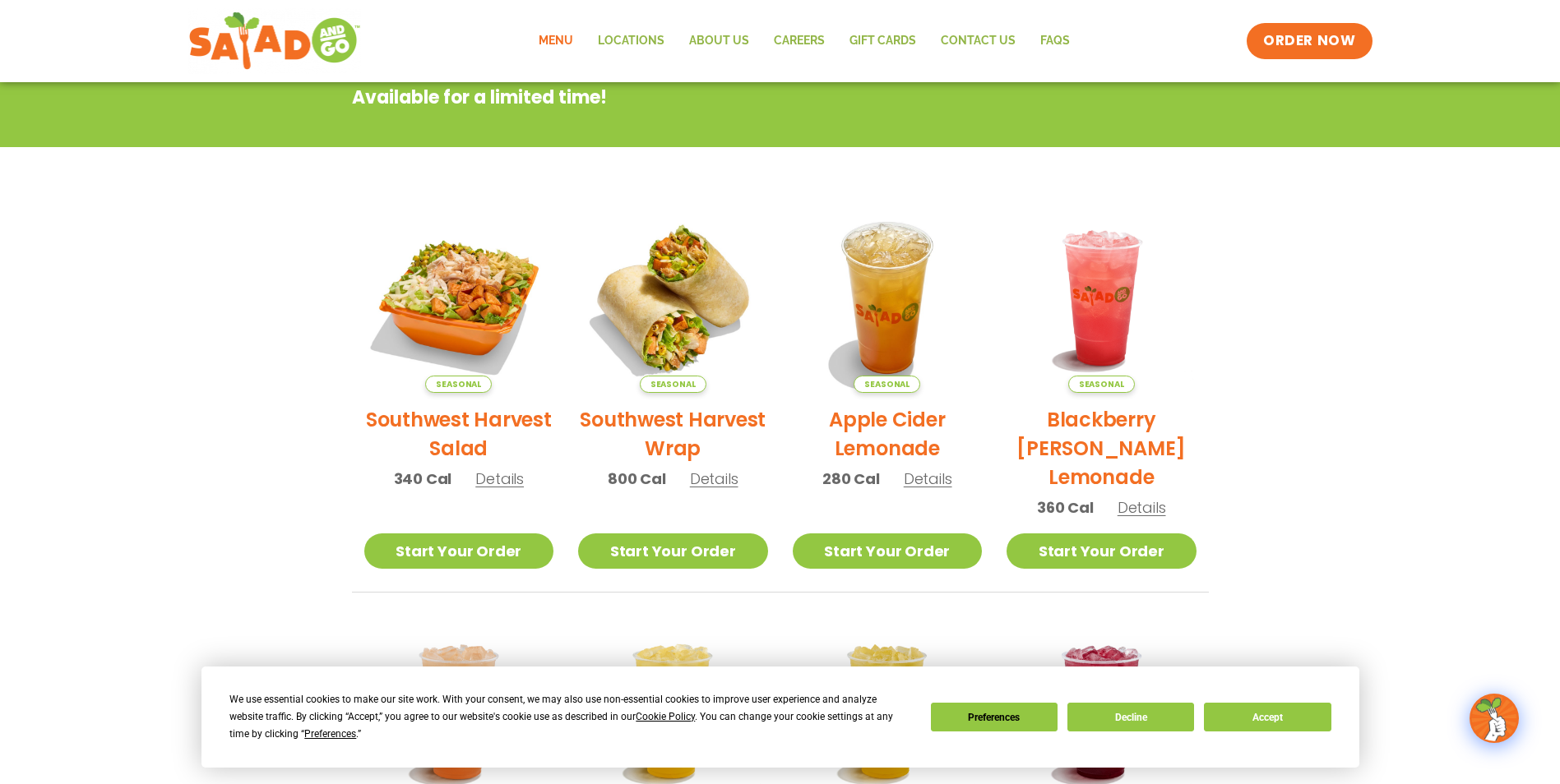
scroll to position [264, 0]
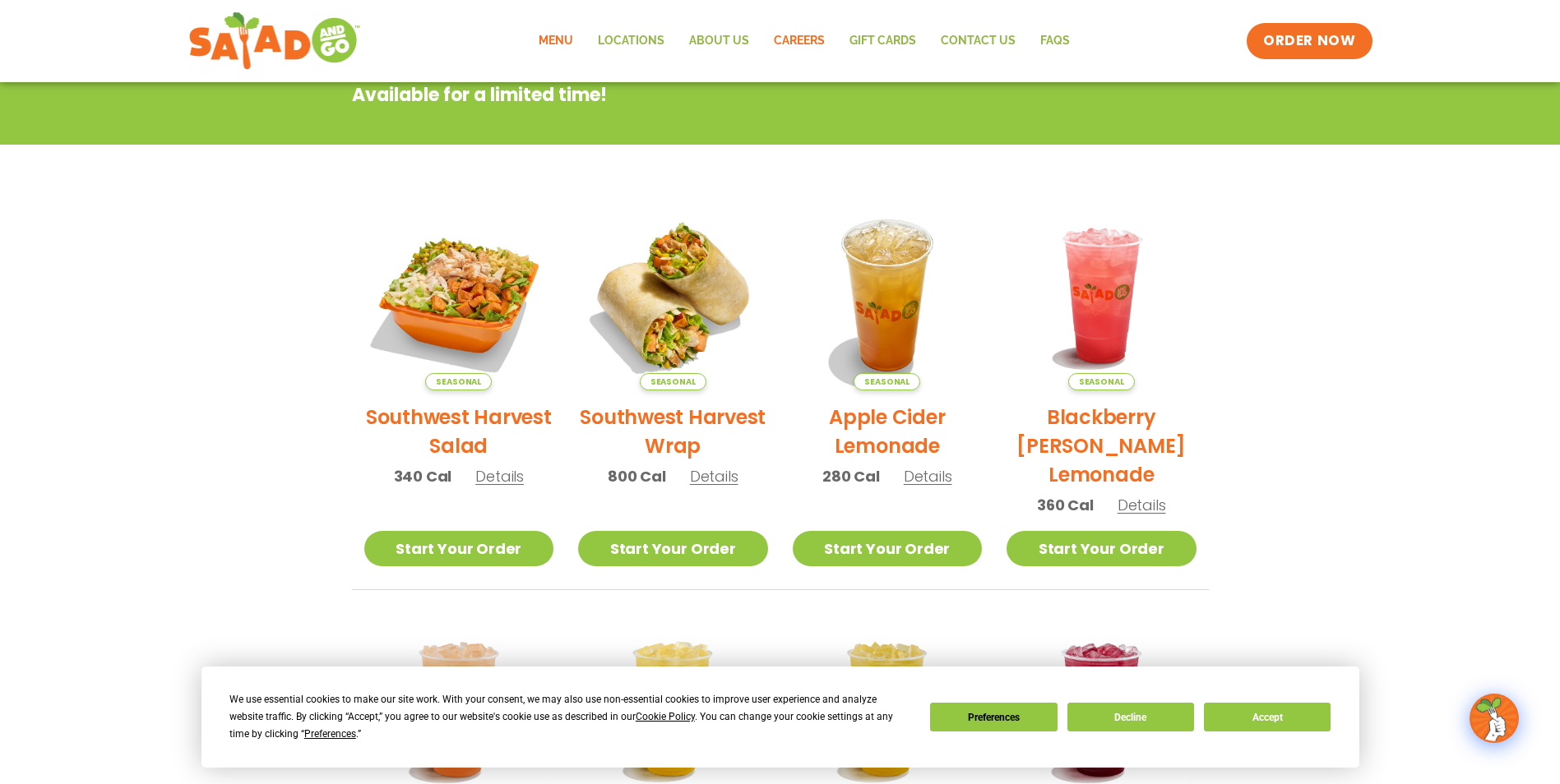
click at [799, 40] on link "Careers" at bounding box center [799, 42] width 76 height 38
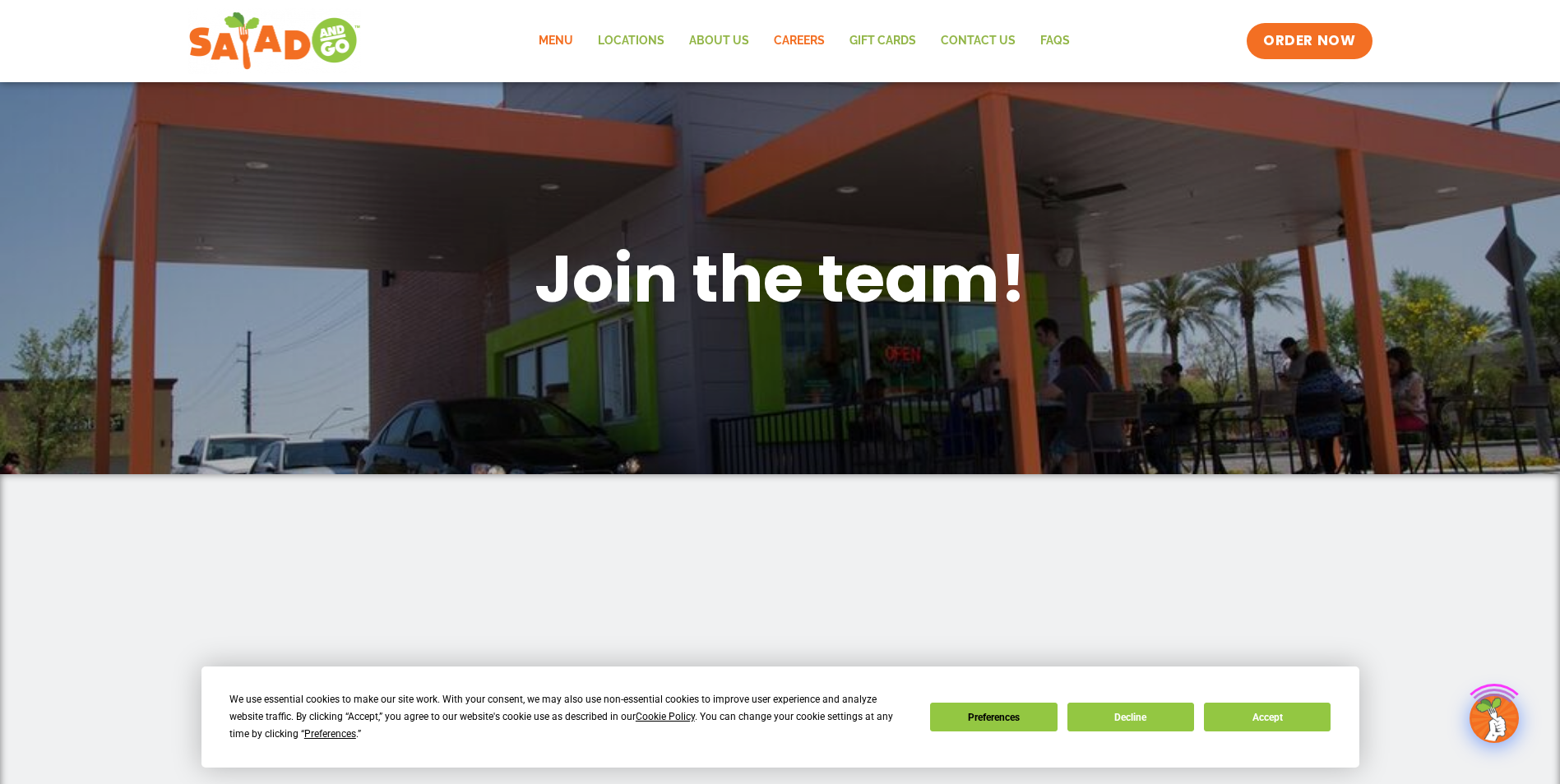
click at [578, 42] on link "Menu" at bounding box center [555, 42] width 59 height 38
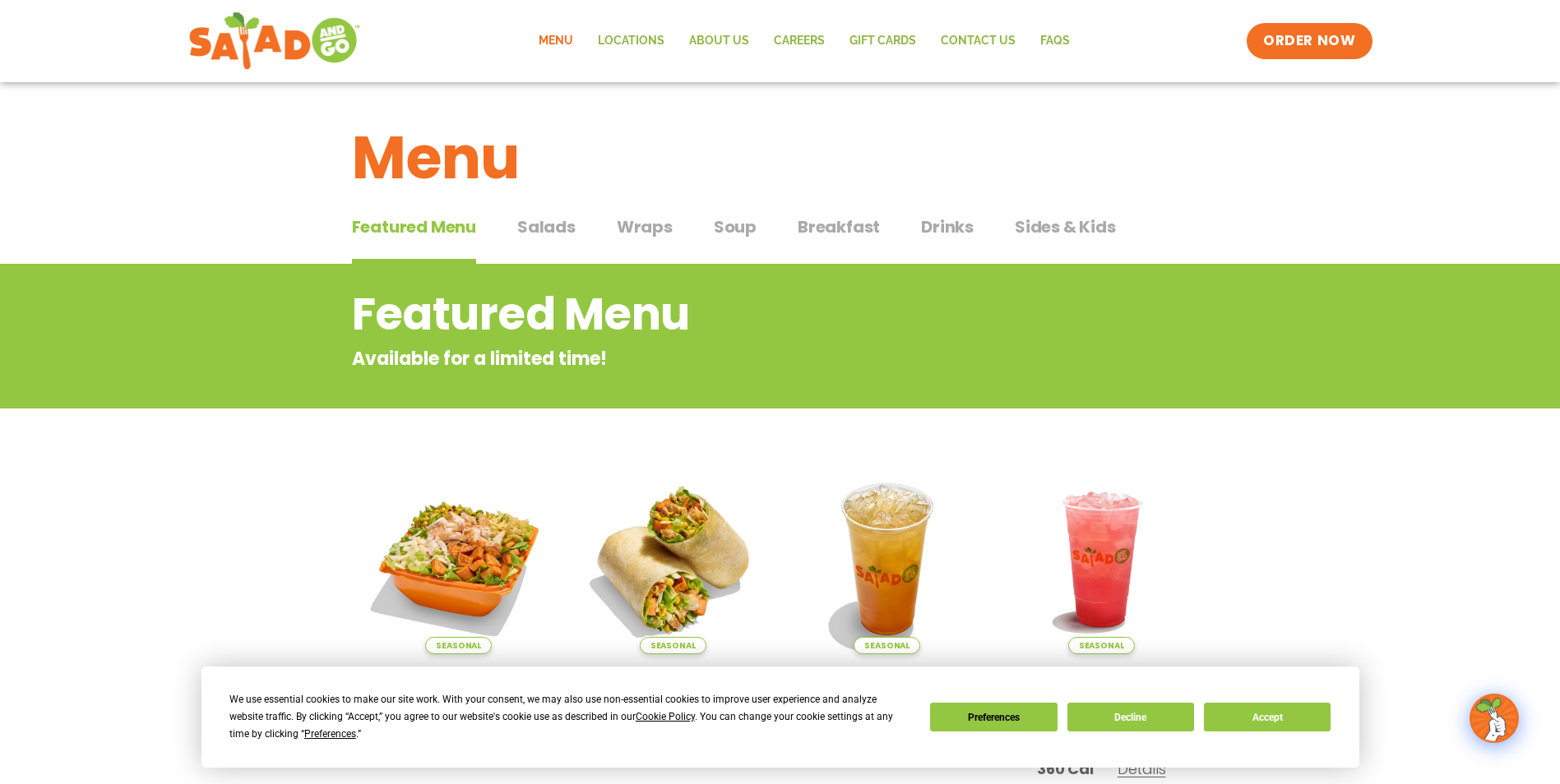
click at [550, 228] on span "Salads" at bounding box center [546, 226] width 59 height 24
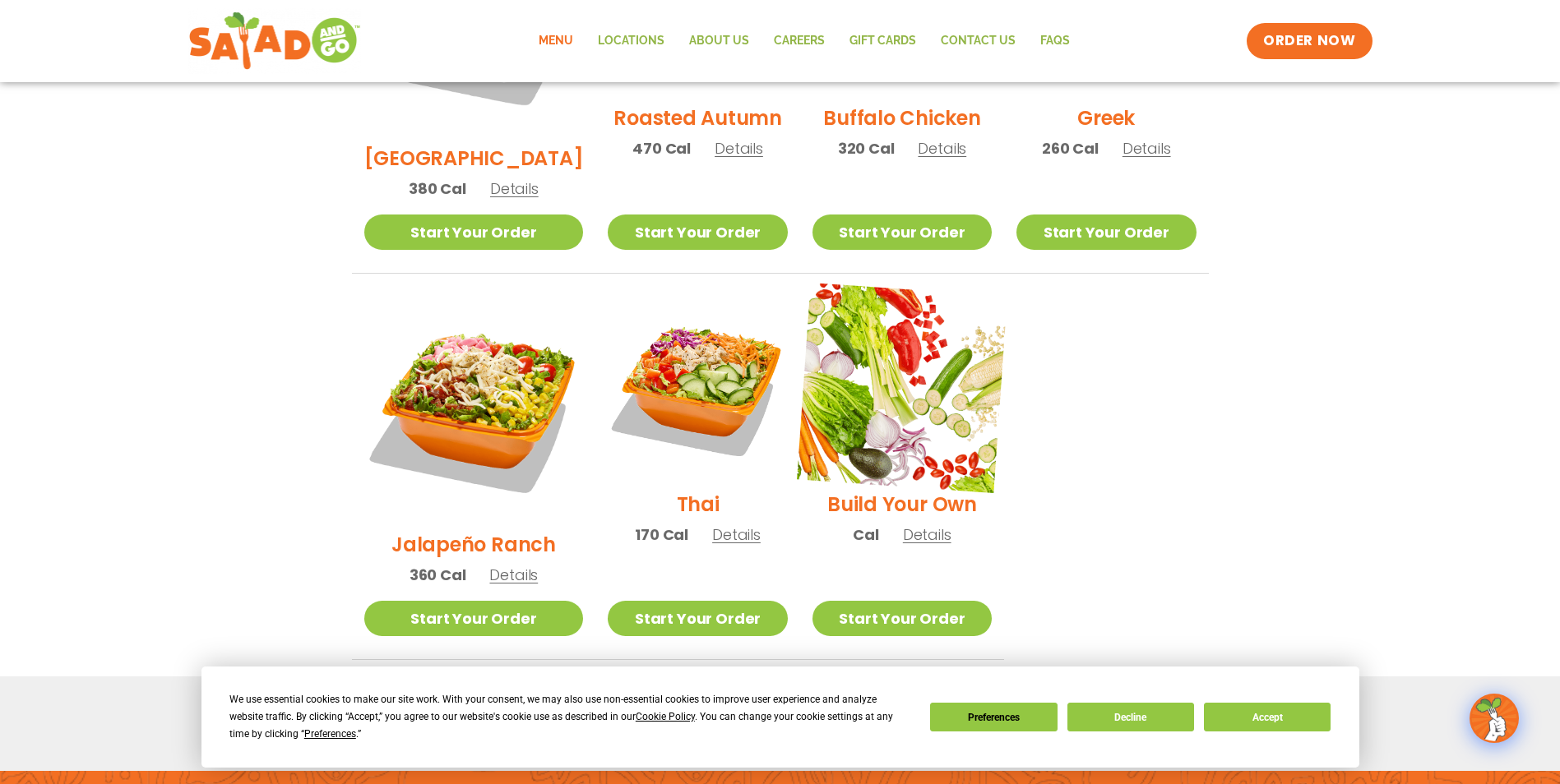
scroll to position [1151, 0]
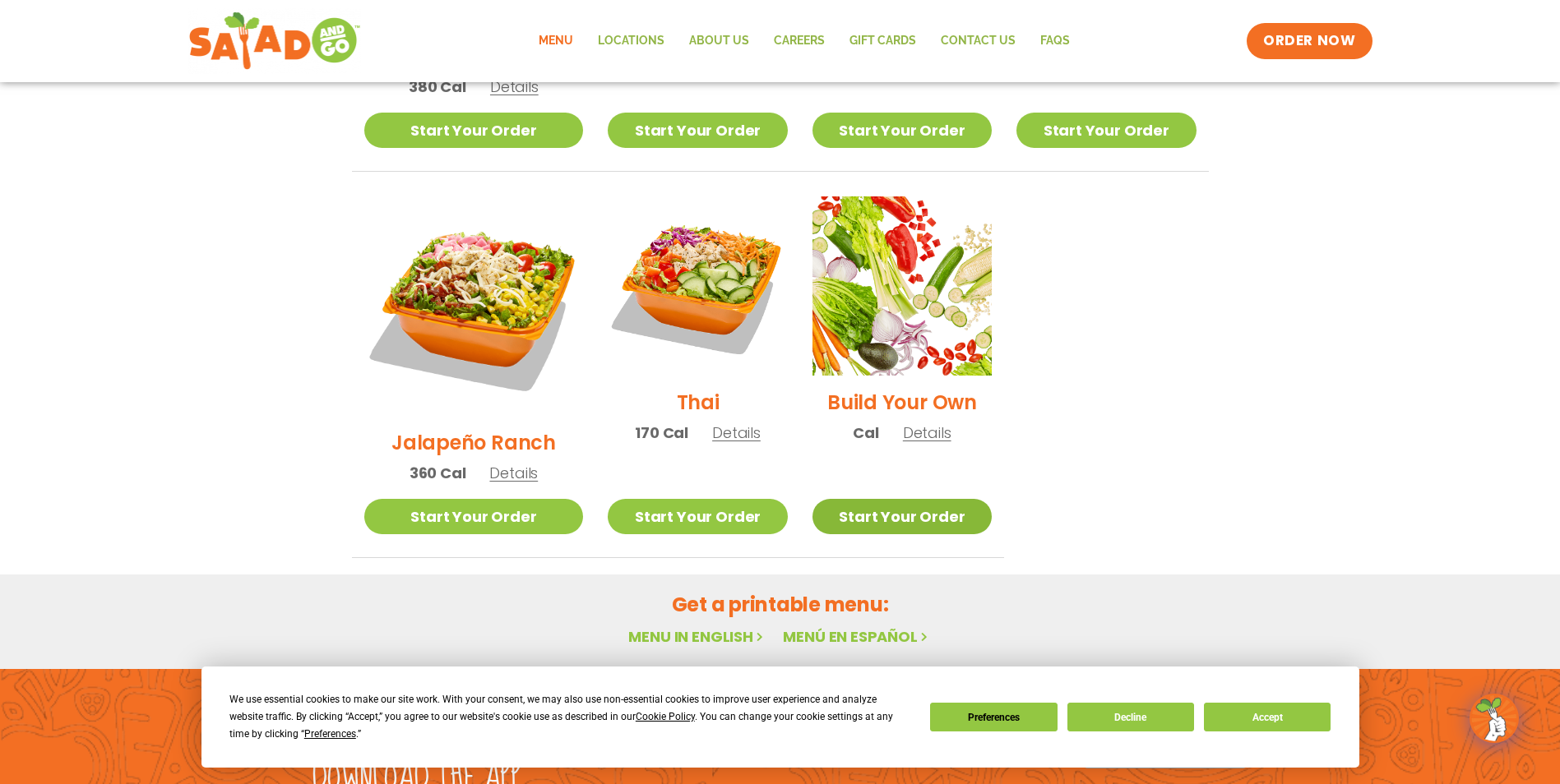
click at [904, 499] on link "Start Your Order" at bounding box center [902, 516] width 179 height 35
